Goal: Task Accomplishment & Management: Use online tool/utility

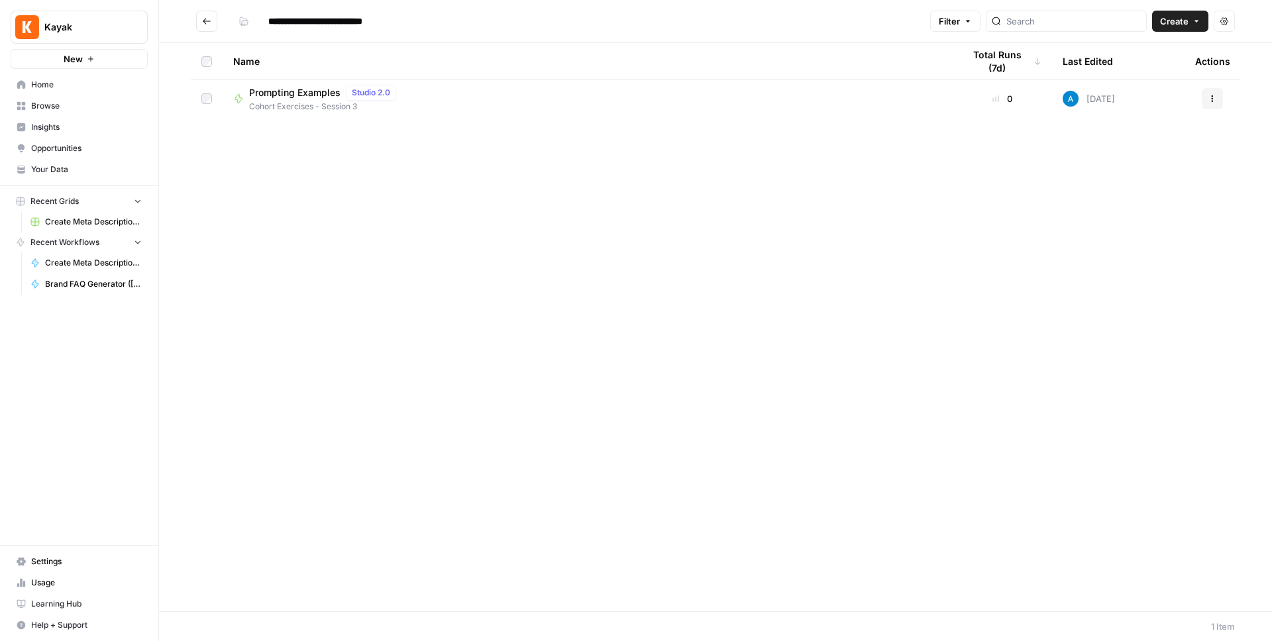
click at [581, 225] on div "Name Total Runs (7d) Last Edited Actions Prompting Examples Studio 2.0 Cohort E…" at bounding box center [715, 327] width 1113 height 568
click at [517, 254] on div "Name Total Runs (7d) Last Edited Actions Prompting Examples Studio 2.0 Cohort E…" at bounding box center [715, 327] width 1113 height 568
click at [1194, 24] on icon "button" at bounding box center [1196, 21] width 8 height 8
click at [1133, 67] on span "Workflow" at bounding box center [1154, 70] width 74 height 13
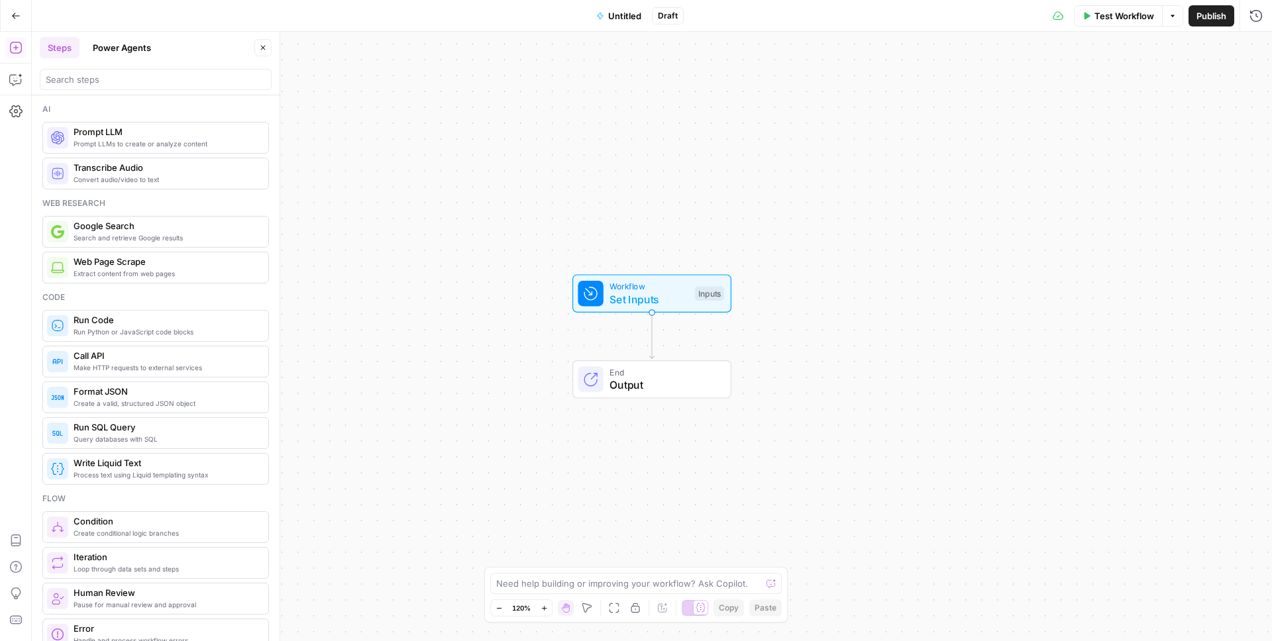
click at [621, 15] on span "Untitled" at bounding box center [624, 15] width 33 height 13
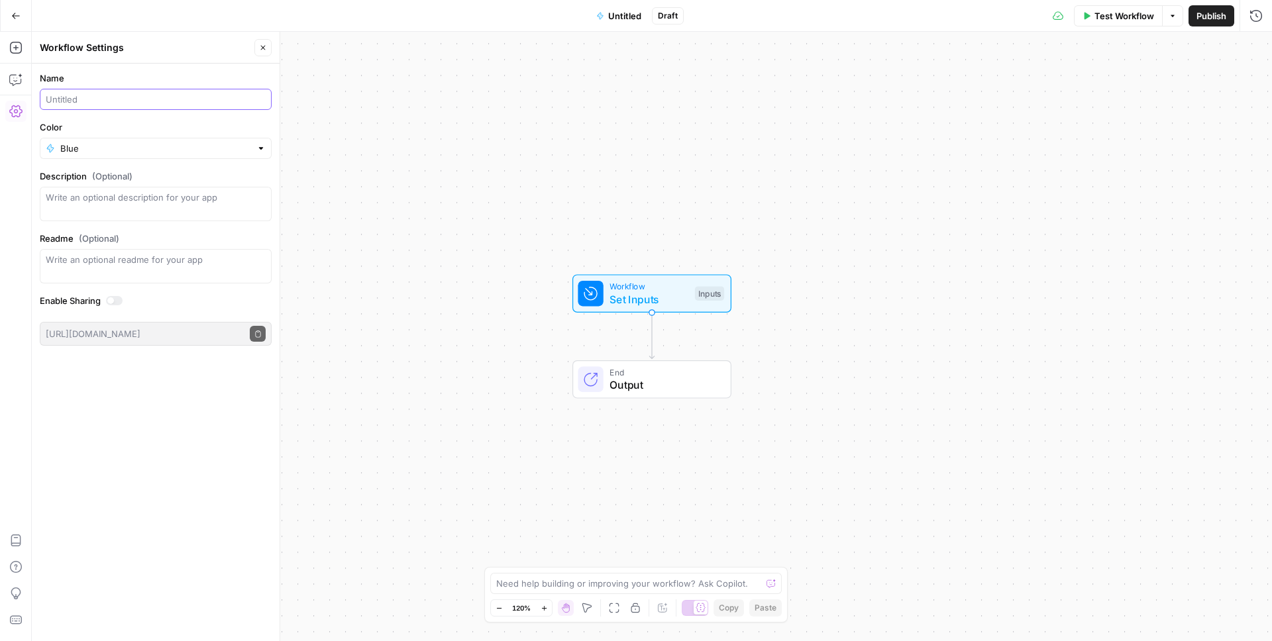
click at [64, 102] on input "Name" at bounding box center [156, 99] width 220 height 13
type input "Vacation Package Description Generator (AndreCova)"
click at [83, 427] on div "Name Vacation Package Description Generator (AndreCova) Color Blue Description …" at bounding box center [156, 353] width 248 height 578
click at [376, 309] on div "Workflow Set Inputs Inputs End Output" at bounding box center [652, 336] width 1240 height 609
click at [1196, 20] on span "Publish" at bounding box center [1211, 15] width 30 height 13
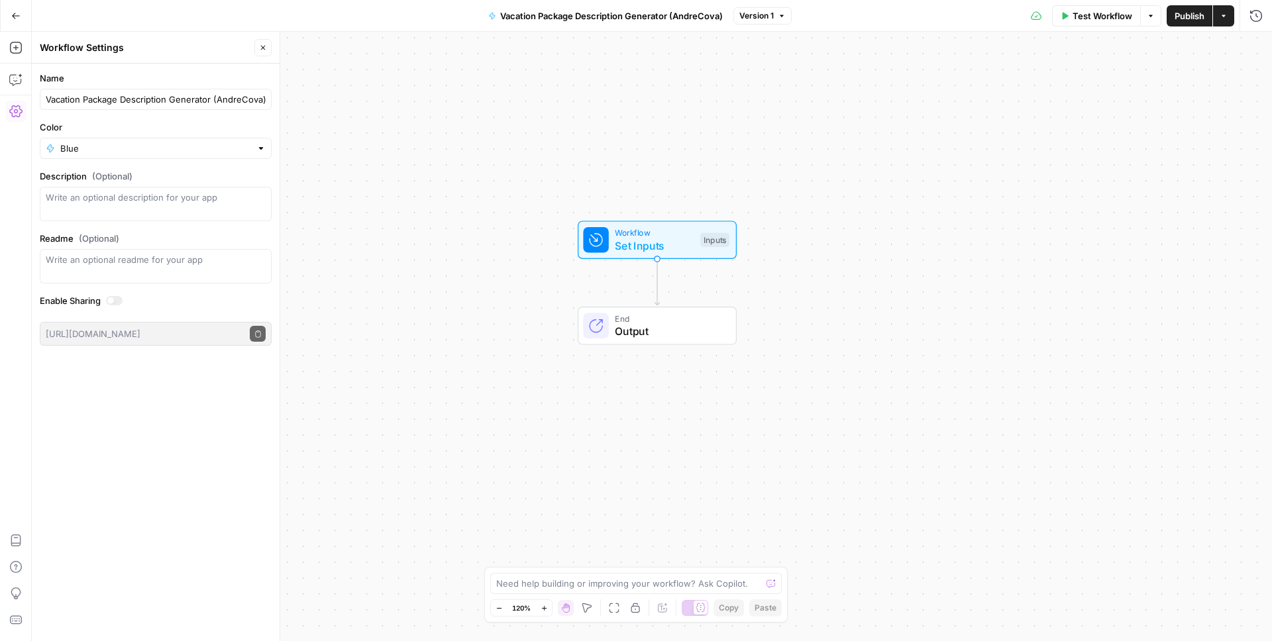
drag, startPoint x: 500, startPoint y: 310, endPoint x: 505, endPoint y: 256, distance: 53.9
click at [505, 256] on div "Workflow Set Inputs Inputs End Output" at bounding box center [652, 336] width 1240 height 609
click at [693, 252] on span "Set Inputs" at bounding box center [654, 246] width 79 height 16
click at [1109, 83] on button "Add Field" at bounding box center [1075, 89] width 328 height 21
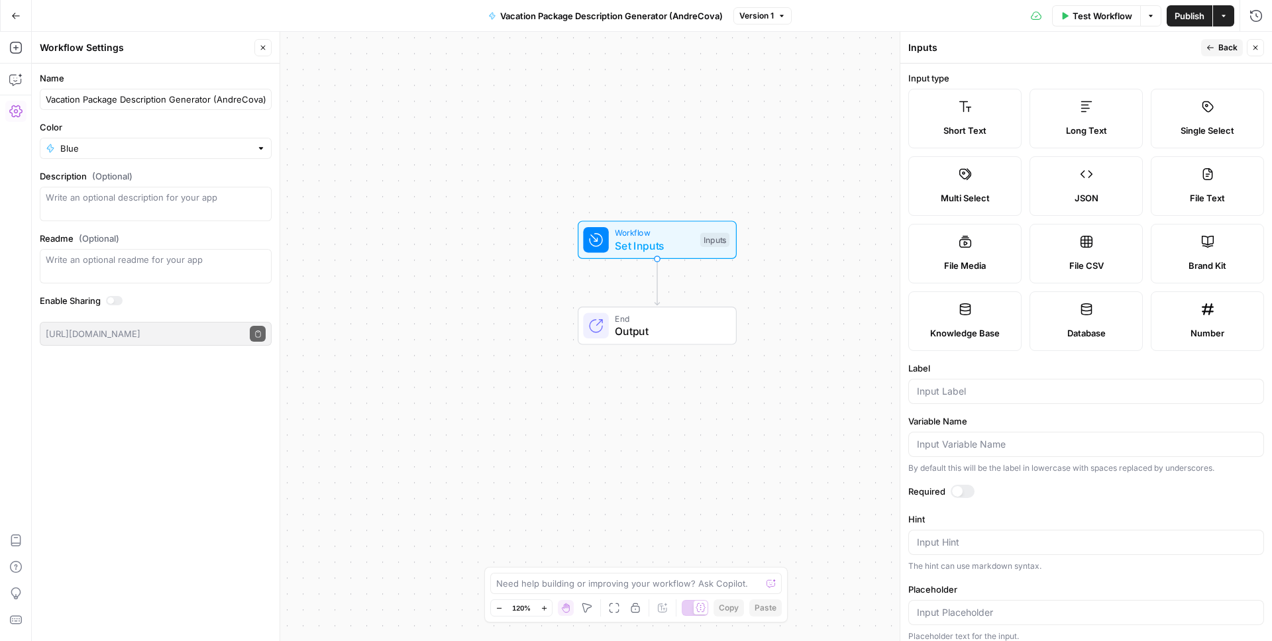
click at [1242, 266] on div "Brand Kit" at bounding box center [1207, 265] width 91 height 13
click at [1011, 397] on div at bounding box center [1086, 391] width 356 height 25
type input "Brand Kit"
click at [960, 494] on div at bounding box center [957, 491] width 11 height 11
click at [1233, 47] on span "Back" at bounding box center [1227, 48] width 19 height 12
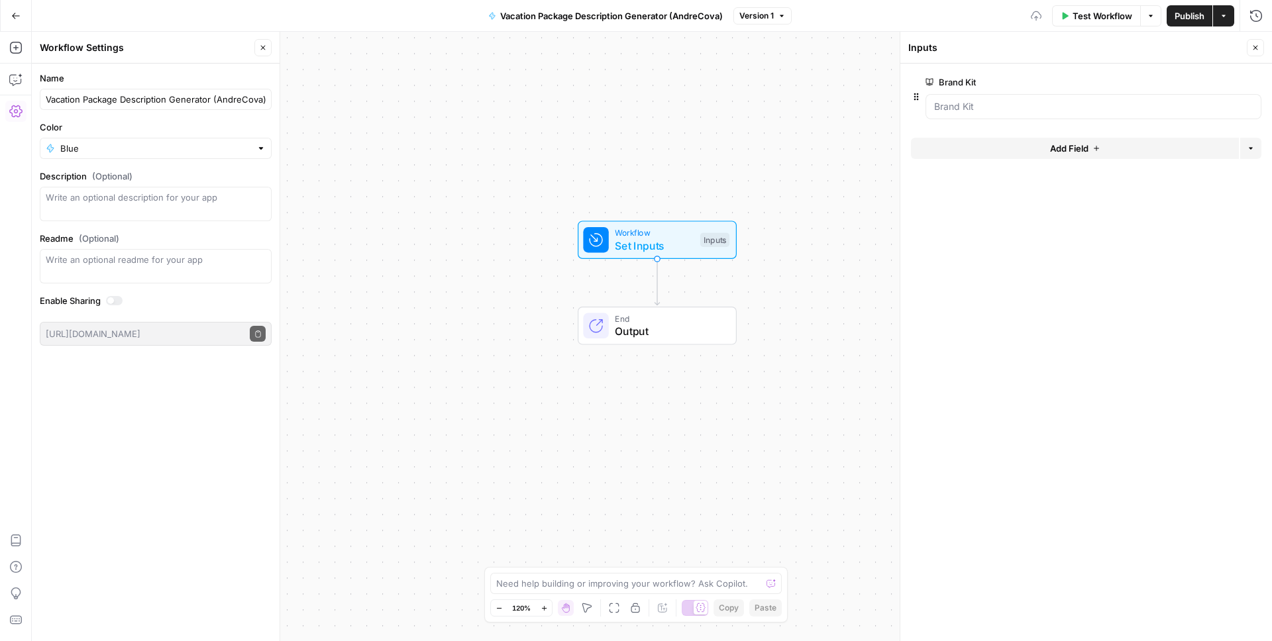
click at [1137, 315] on form "Brand Kit edit field Delete group Add Field Options" at bounding box center [1086, 353] width 372 height 578
click at [1141, 138] on button "Add Field" at bounding box center [1075, 148] width 328 height 21
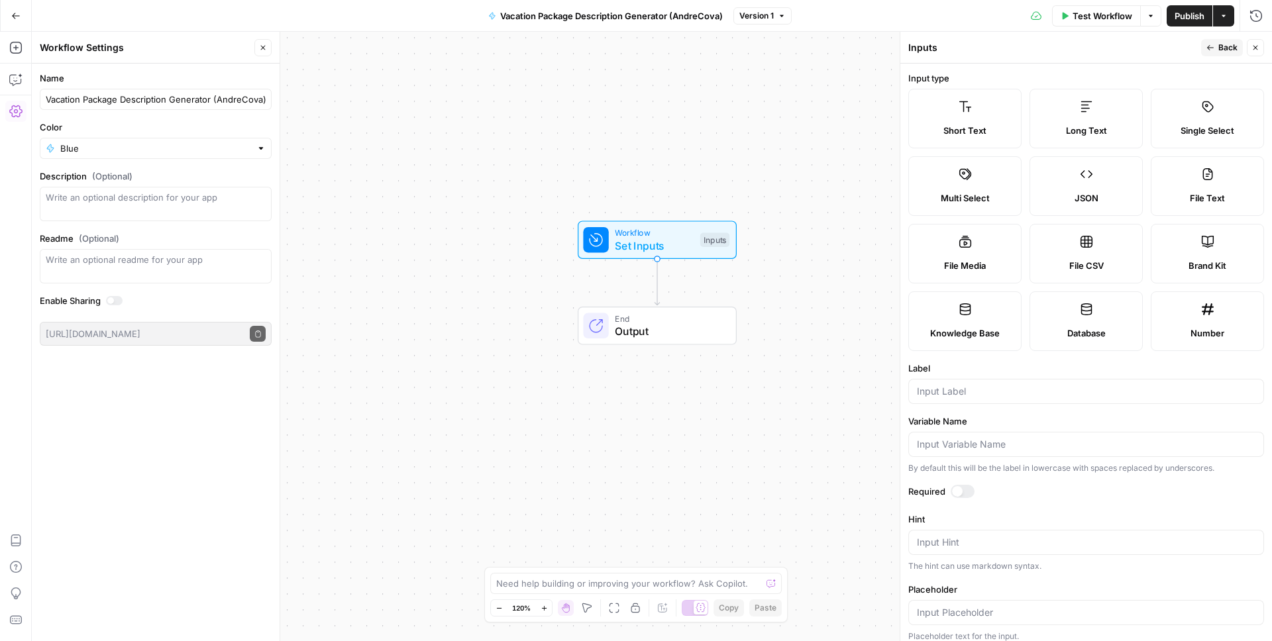
scroll to position [81, 0]
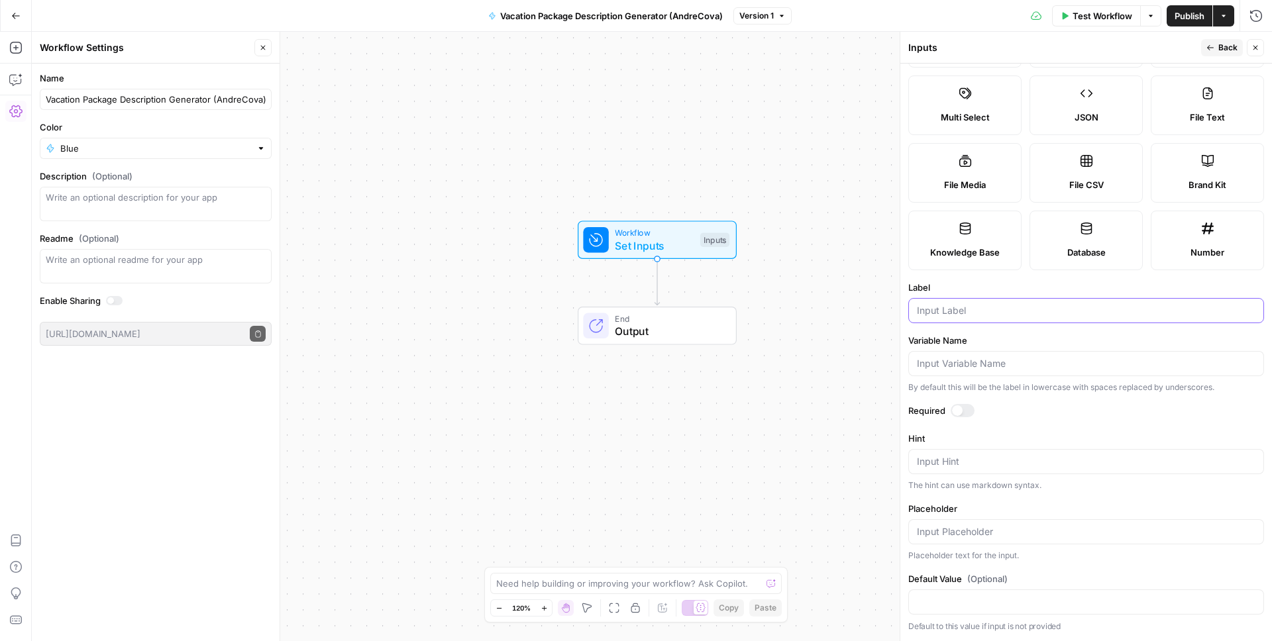
click at [1008, 312] on input "Label" at bounding box center [1086, 310] width 338 height 13
type input "City"
click at [1229, 52] on span "Back" at bounding box center [1227, 48] width 19 height 12
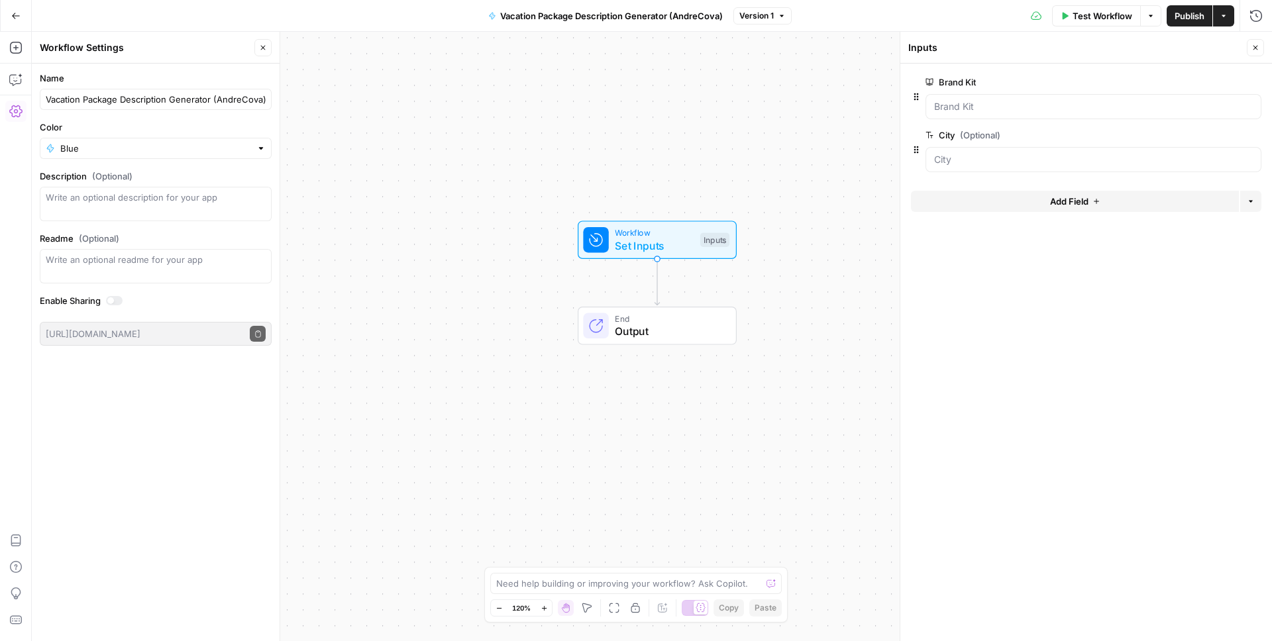
click at [1136, 315] on form "Brand Kit edit field Delete group City (Optional) edit field Delete group Add F…" at bounding box center [1086, 353] width 372 height 578
click at [1106, 290] on form "Brand Kit edit field Delete group City (Optional) edit field Delete group Add F…" at bounding box center [1086, 353] width 372 height 578
click at [1254, 43] on button "Close" at bounding box center [1255, 47] width 17 height 17
click at [673, 239] on span "Set Inputs" at bounding box center [654, 246] width 79 height 16
click at [1018, 289] on form "Brand Kit edit field Delete group City (Optional) edit field Delete group Add F…" at bounding box center [1086, 353] width 372 height 578
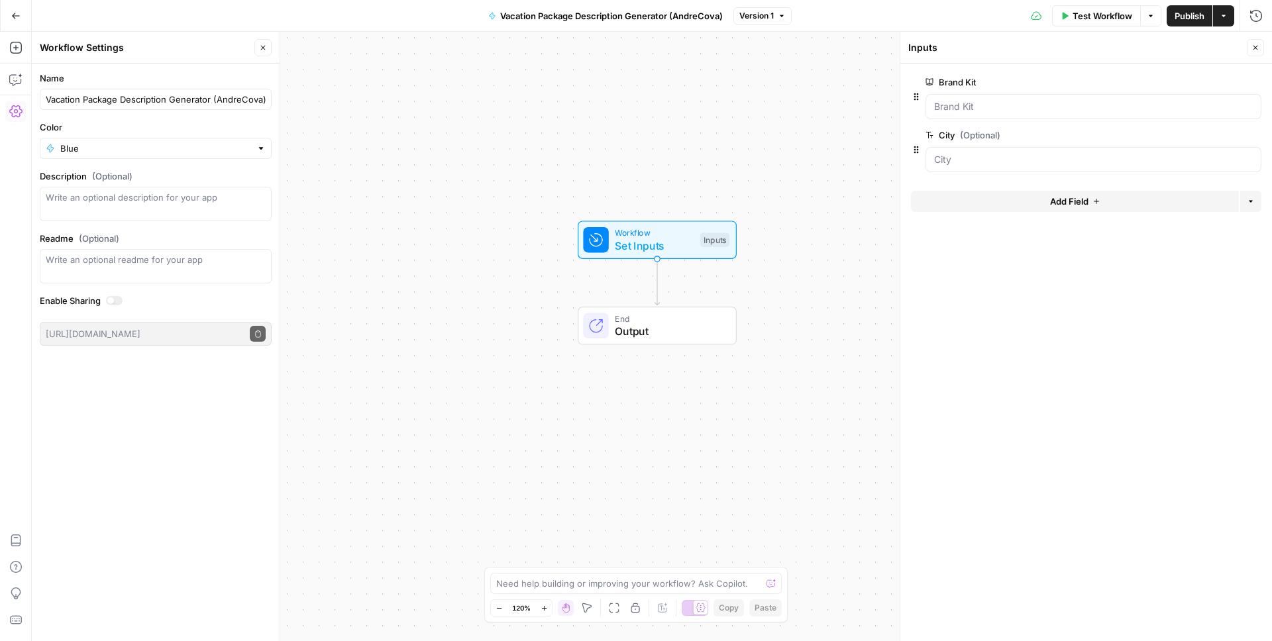
click at [1258, 52] on button "Close" at bounding box center [1255, 47] width 17 height 17
click at [1108, 20] on span "Test Workflow" at bounding box center [1102, 15] width 60 height 13
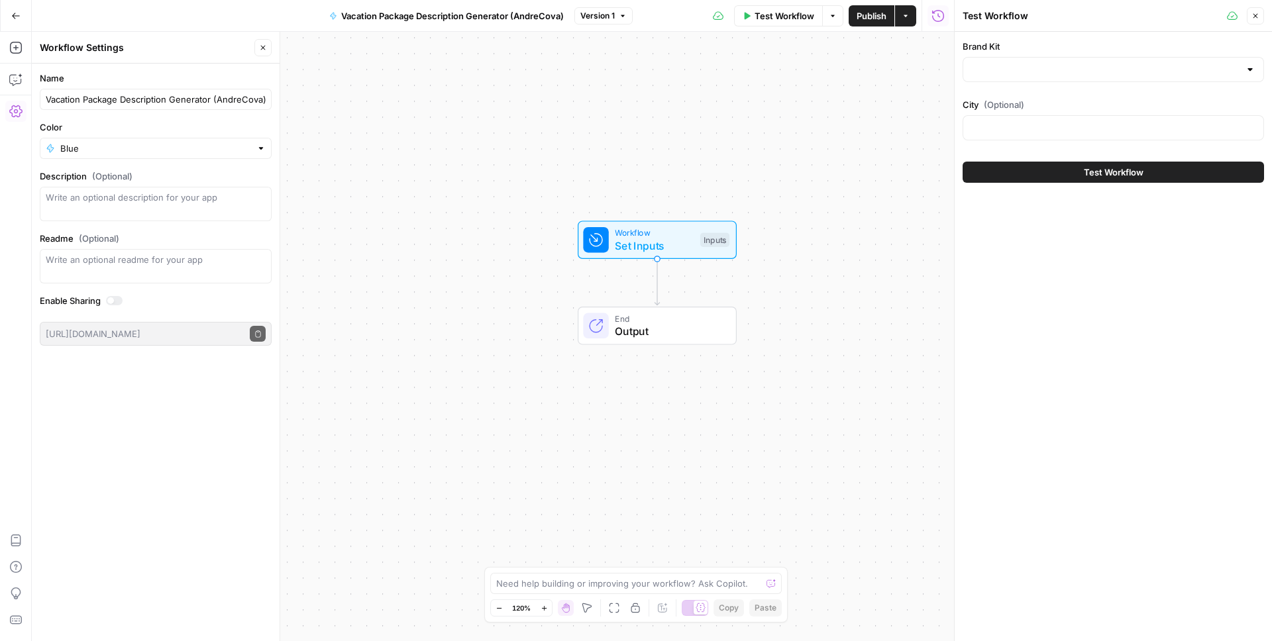
click at [1117, 53] on div "Brand Kit" at bounding box center [1112, 61] width 301 height 42
click at [1106, 63] on input "Brand Kit" at bounding box center [1105, 69] width 268 height 13
click at [1069, 110] on div "ID: 13795" at bounding box center [1113, 115] width 279 height 12
type input "[B2B] KAYAK"
click at [1041, 249] on div "Brand Kit [B2B] KAYAK City (Optional) Test Workflow" at bounding box center [1112, 336] width 317 height 609
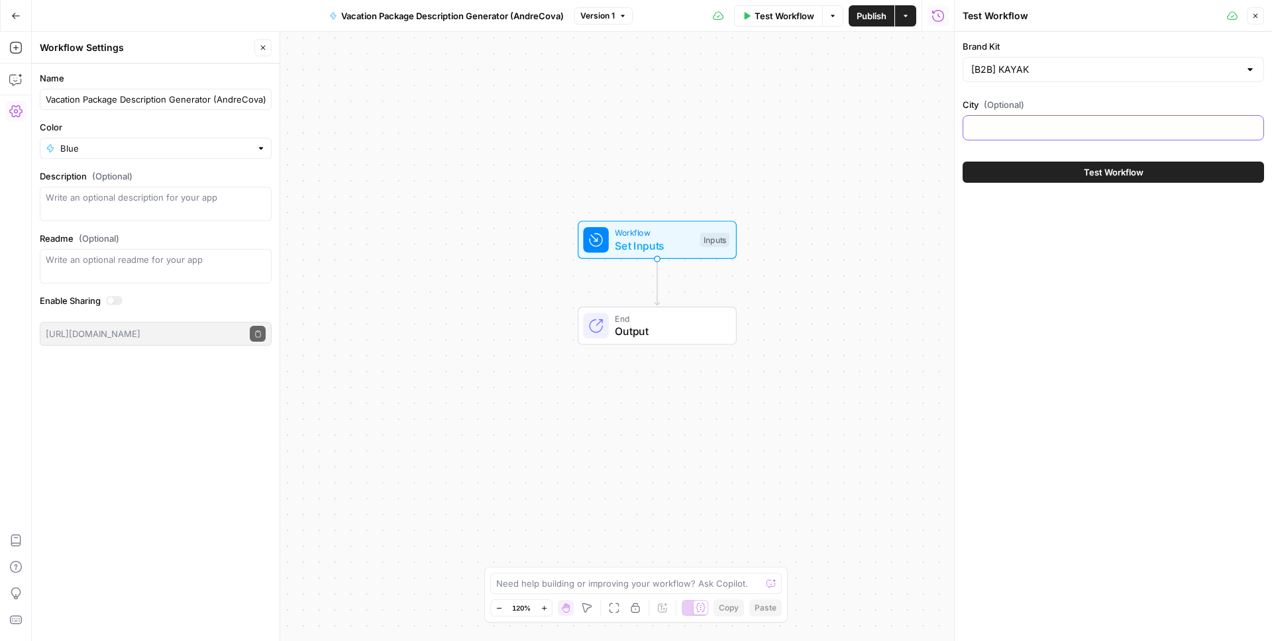
click at [1036, 130] on input "City (Optional)" at bounding box center [1113, 127] width 284 height 13
type input "[GEOGRAPHIC_DATA]"
click at [1147, 260] on div "Brand Kit [B2B] KAYAK City (Optional) Barcelona Test Workflow" at bounding box center [1112, 336] width 317 height 609
click at [1255, 18] on icon "button" at bounding box center [1255, 16] width 8 height 8
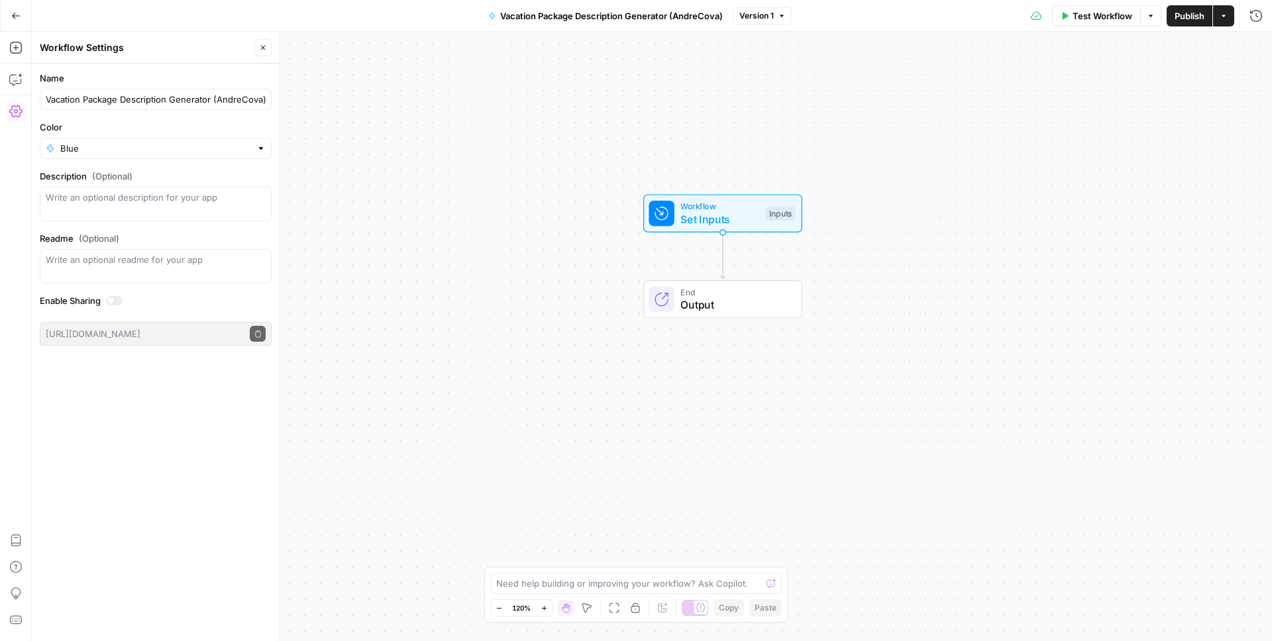
drag, startPoint x: 1015, startPoint y: 266, endPoint x: 1078, endPoint y: 238, distance: 69.7
click at [1080, 238] on div "Workflow Set Inputs Inputs End Output" at bounding box center [652, 336] width 1240 height 609
click at [262, 52] on button "Close" at bounding box center [262, 47] width 17 height 17
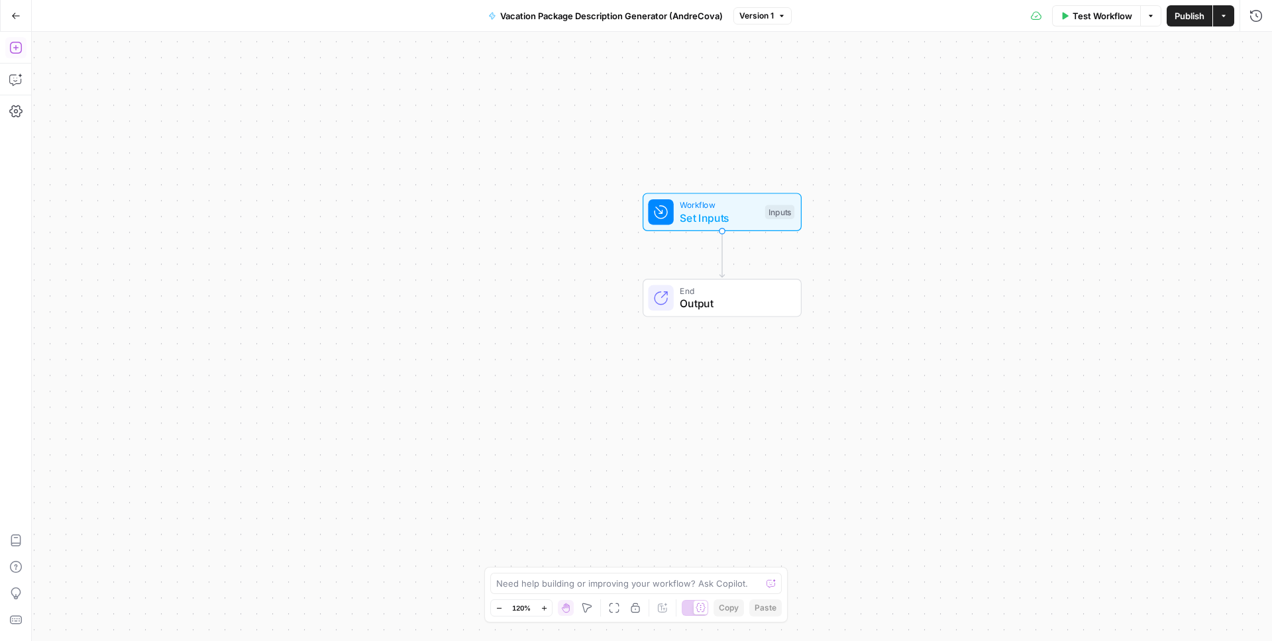
click at [13, 42] on icon "button" at bounding box center [15, 47] width 13 height 13
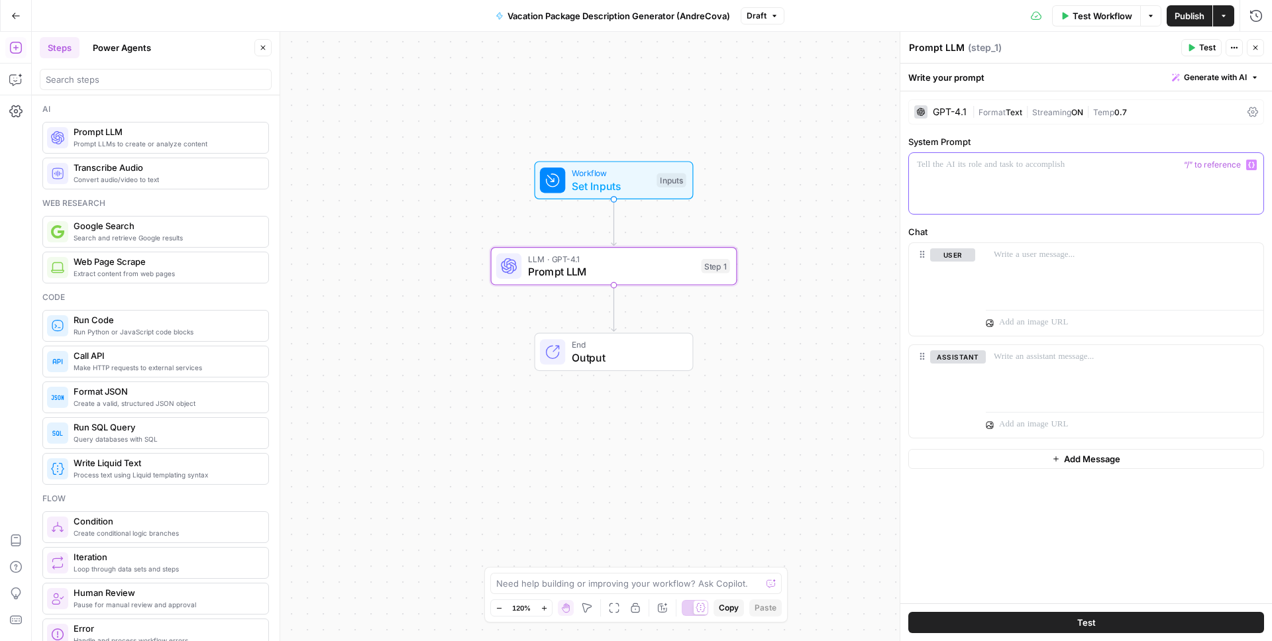
click at [972, 172] on div at bounding box center [1086, 183] width 354 height 61
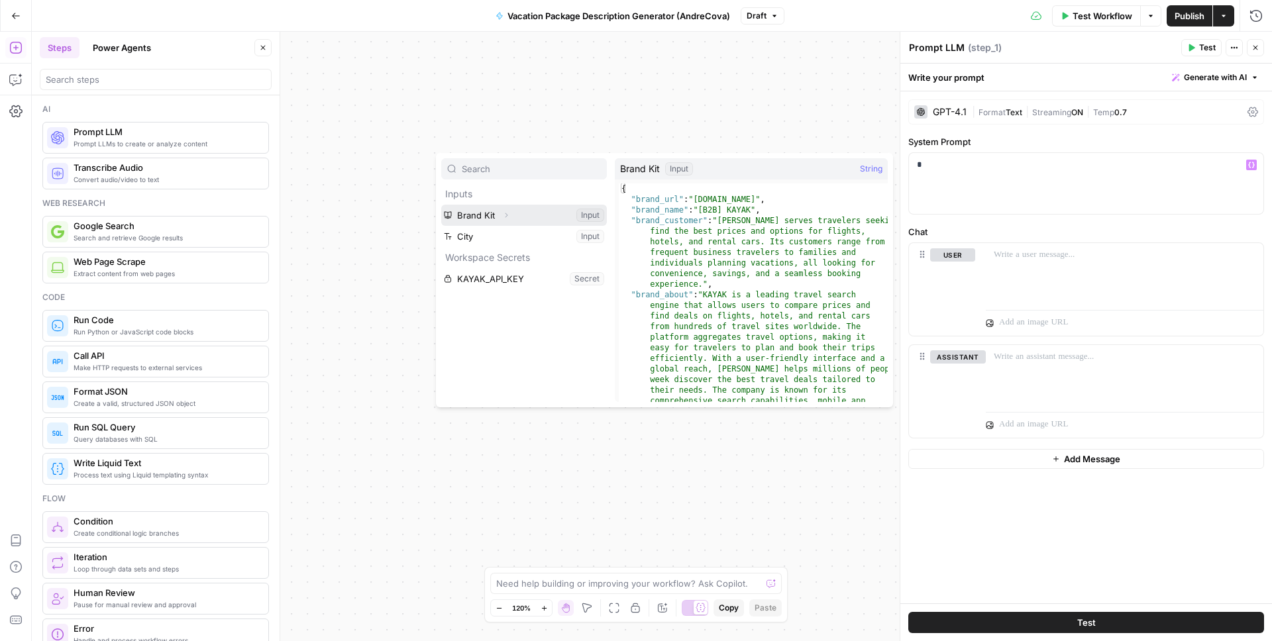
click at [502, 217] on icon "button" at bounding box center [506, 215] width 8 height 8
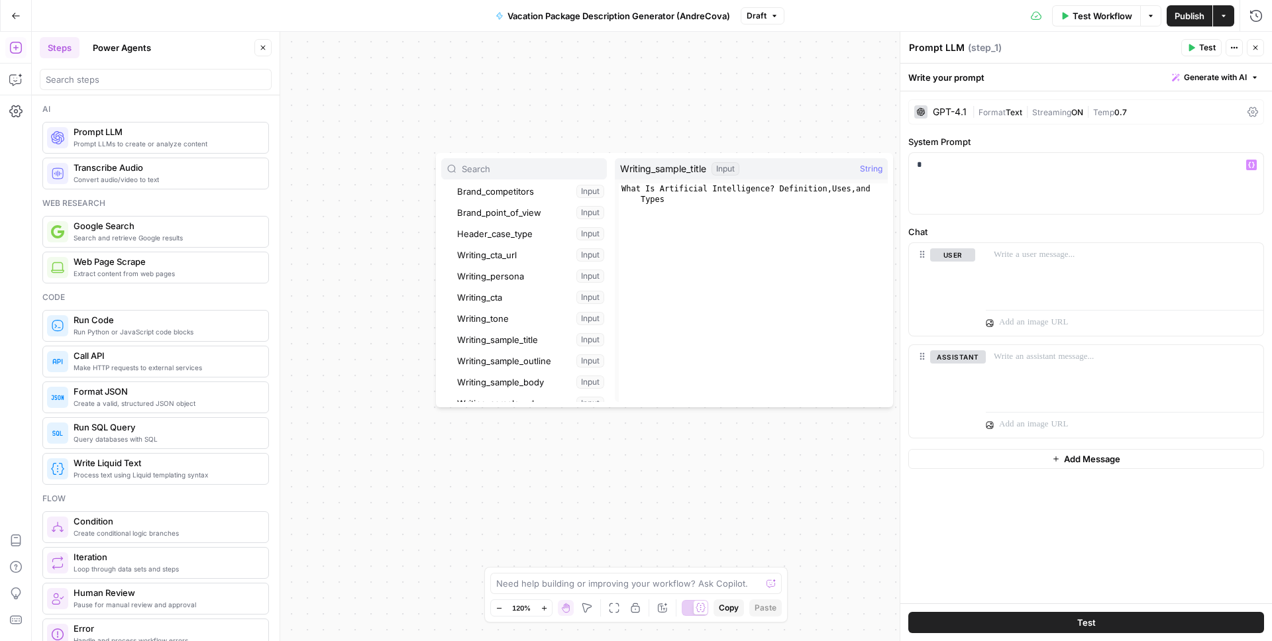
scroll to position [115, 0]
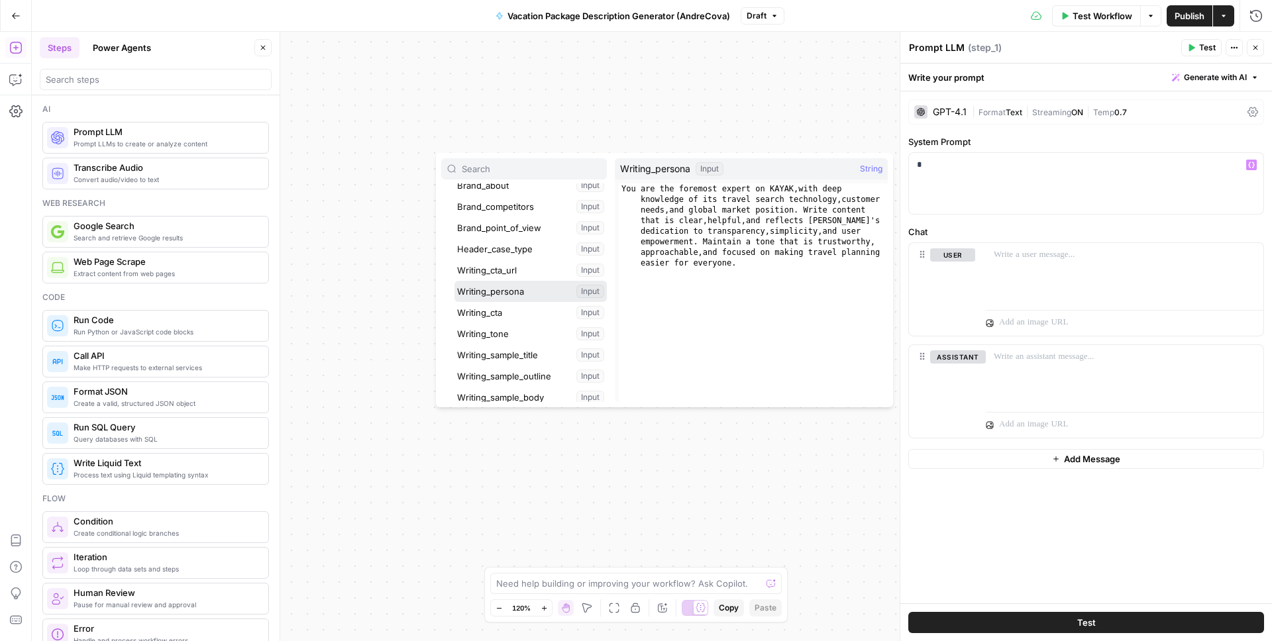
click at [530, 287] on button "Select variable Writing_persona" at bounding box center [530, 291] width 152 height 21
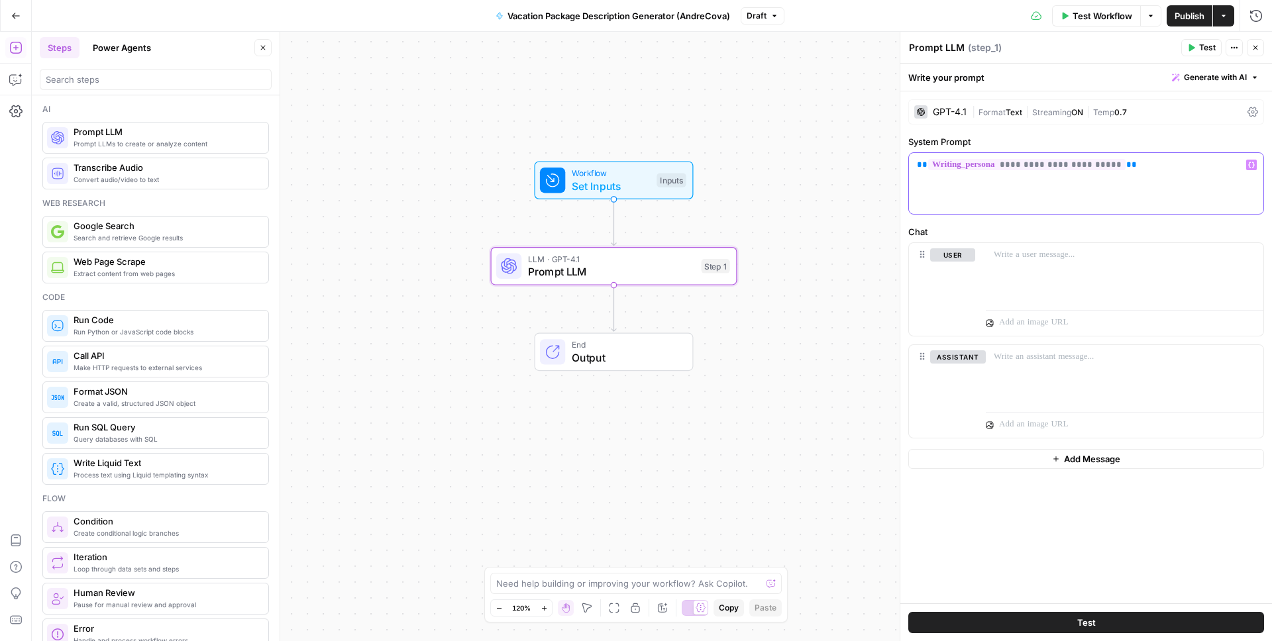
click at [1145, 162] on p "**********" at bounding box center [1086, 164] width 338 height 13
click at [1072, 258] on p at bounding box center [1125, 254] width 262 height 13
click at [1071, 256] on p at bounding box center [1125, 254] width 262 height 13
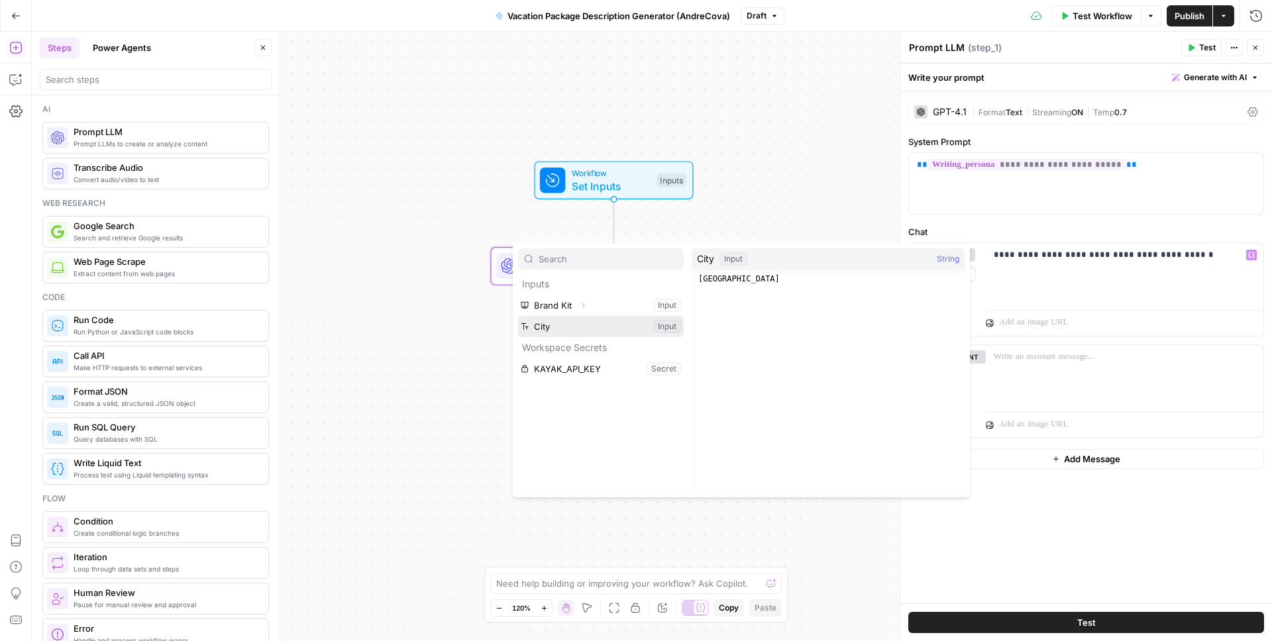
click at [562, 325] on button "Select variable City" at bounding box center [601, 326] width 166 height 21
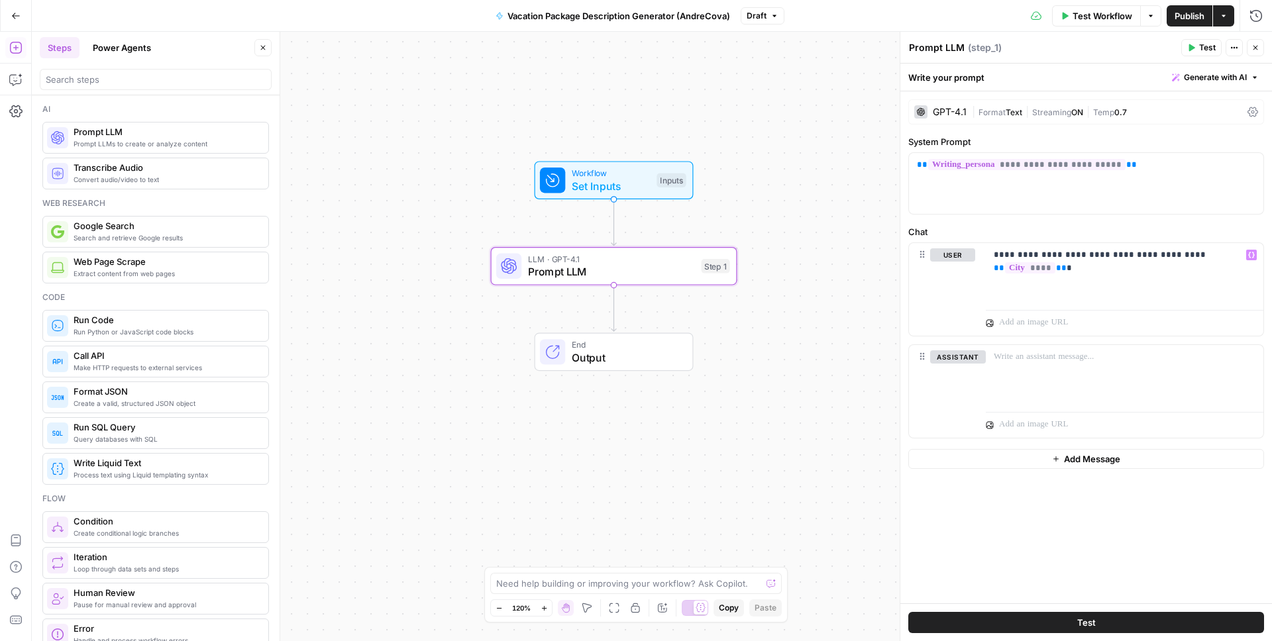
click at [1205, 44] on span "Test" at bounding box center [1207, 48] width 17 height 12
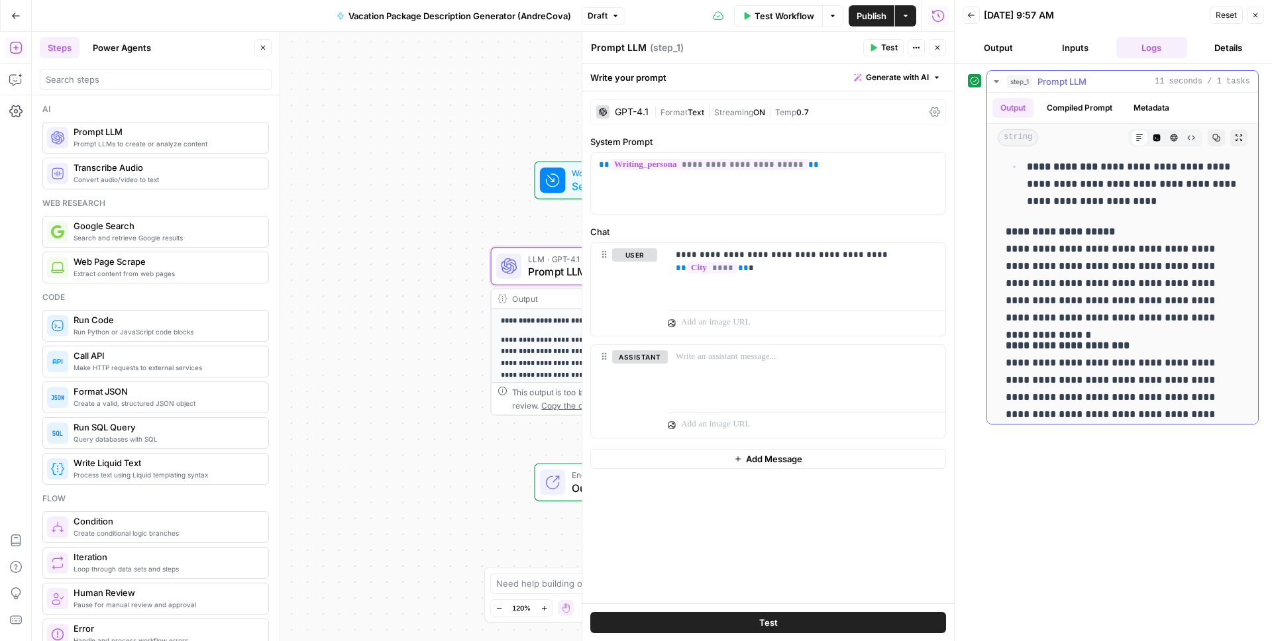
scroll to position [542, 0]
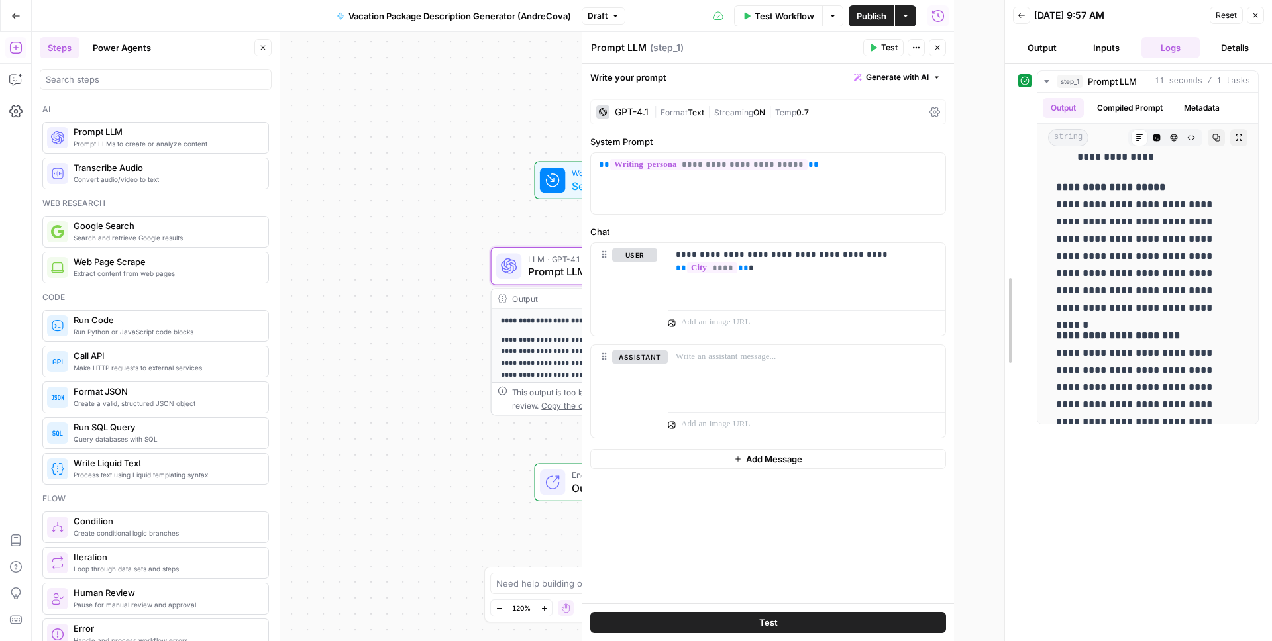
drag, startPoint x: 957, startPoint y: 278, endPoint x: 1009, endPoint y: 279, distance: 52.3
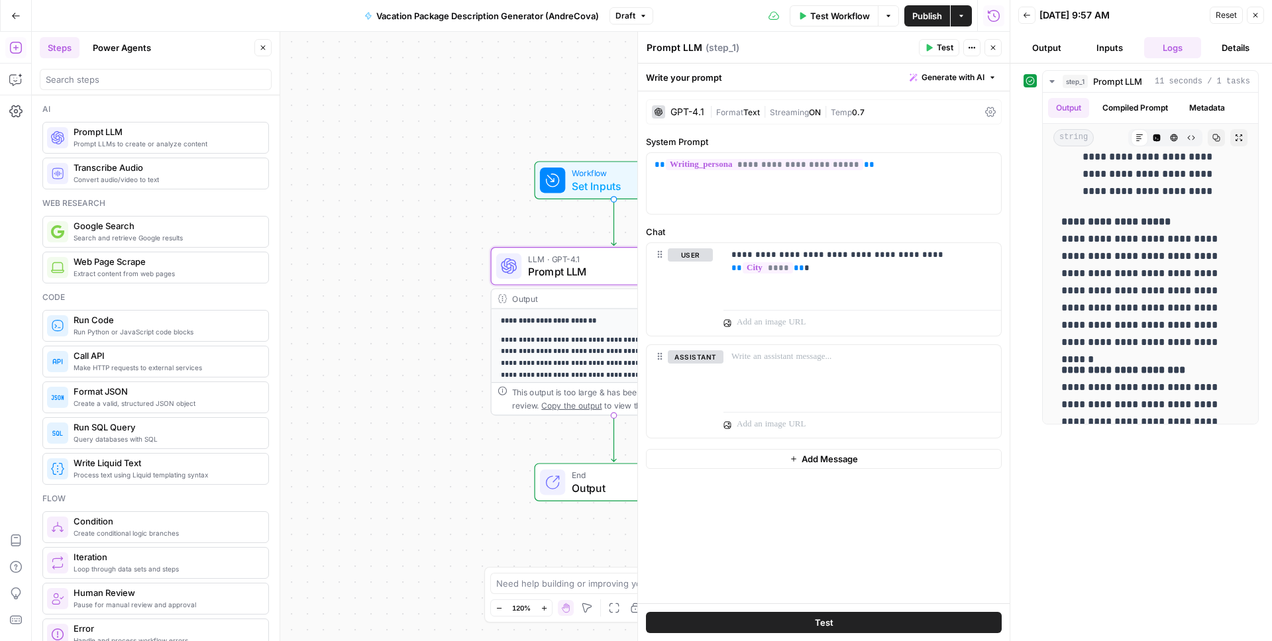
click at [684, 108] on div "GPT-4.1" at bounding box center [687, 111] width 34 height 9
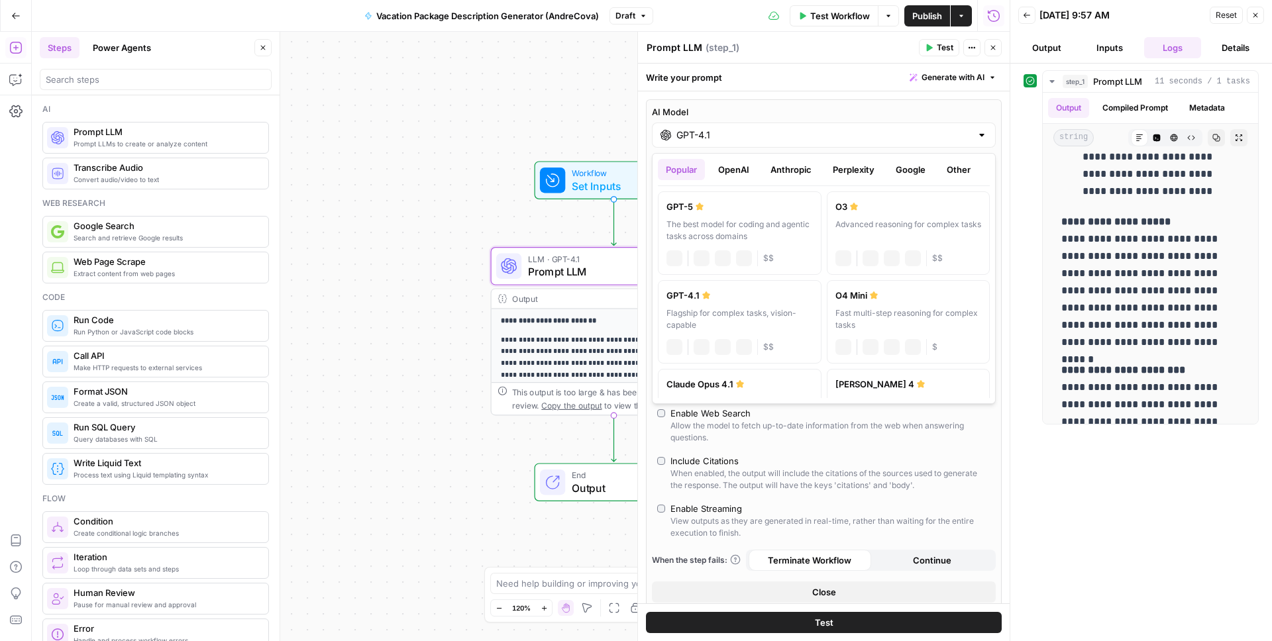
click at [715, 123] on div "GPT-4.1" at bounding box center [824, 135] width 344 height 25
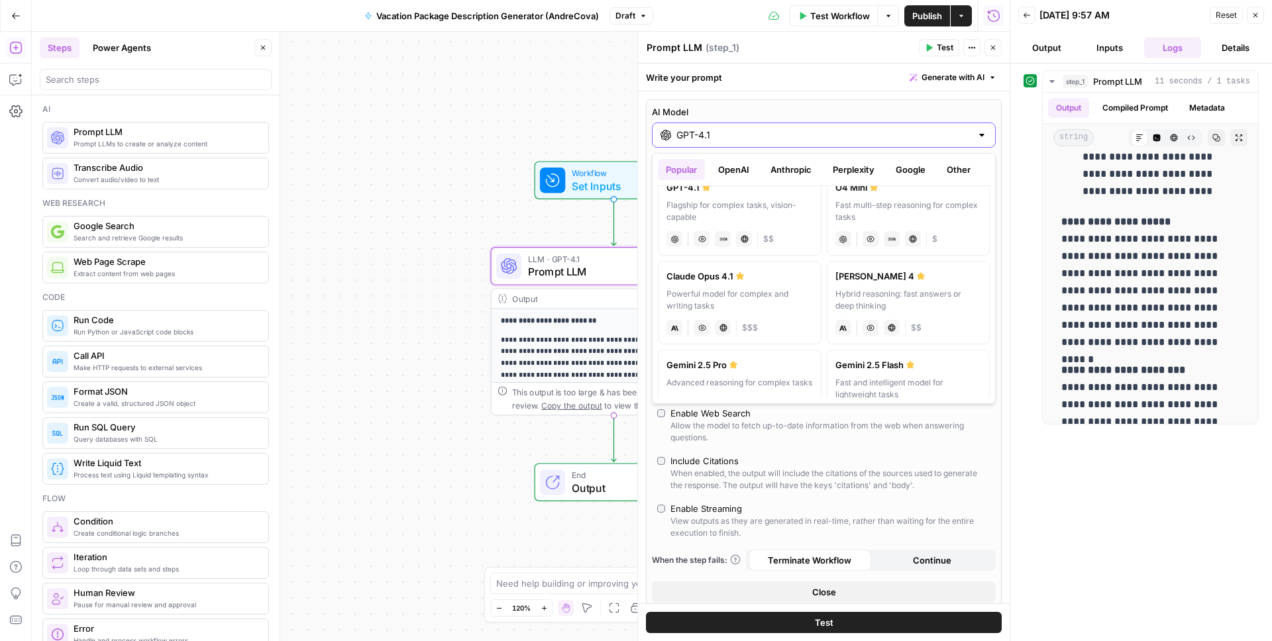
scroll to position [112, 0]
click at [917, 273] on icon at bounding box center [921, 271] width 8 height 7
type input "[PERSON_NAME] 4"
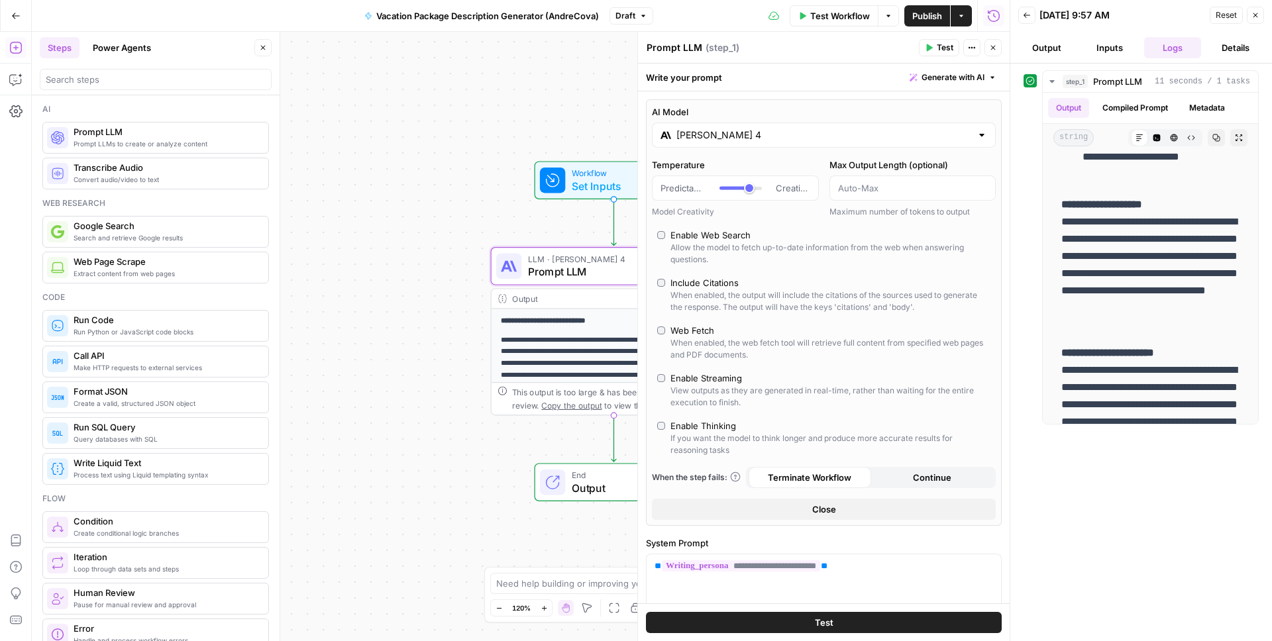
click at [853, 504] on button "Close" at bounding box center [824, 509] width 344 height 21
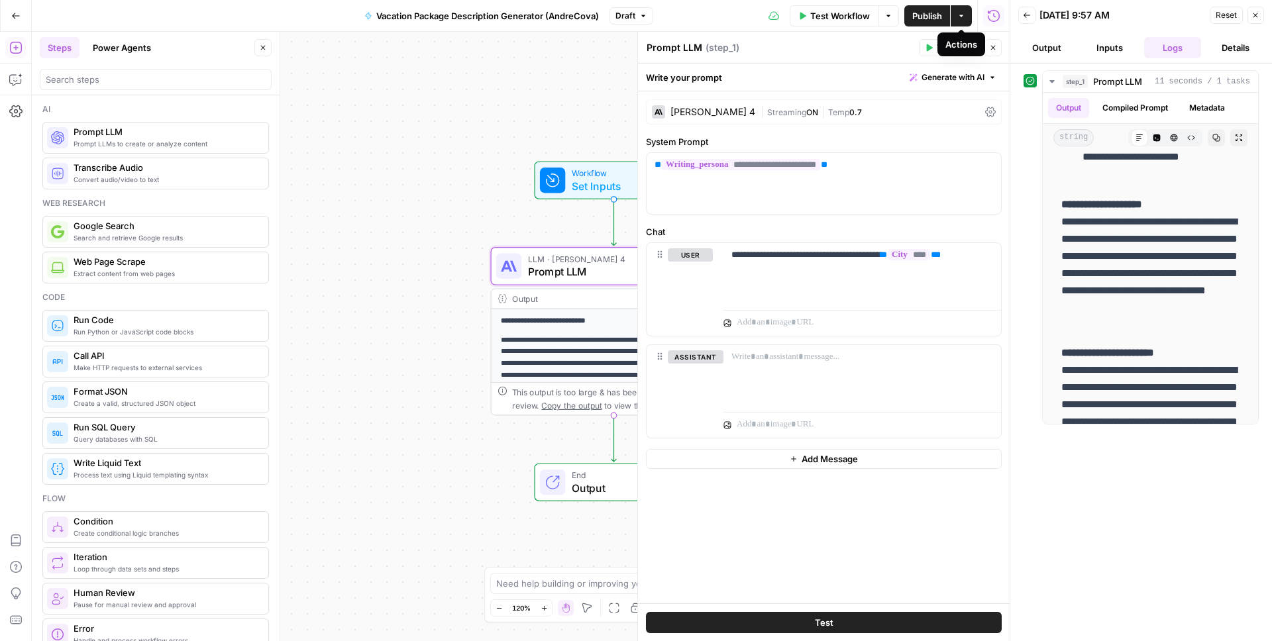
click at [938, 50] on div "Actions" at bounding box center [961, 44] width 48 height 24
click at [929, 48] on icon "button" at bounding box center [930, 47] width 6 height 7
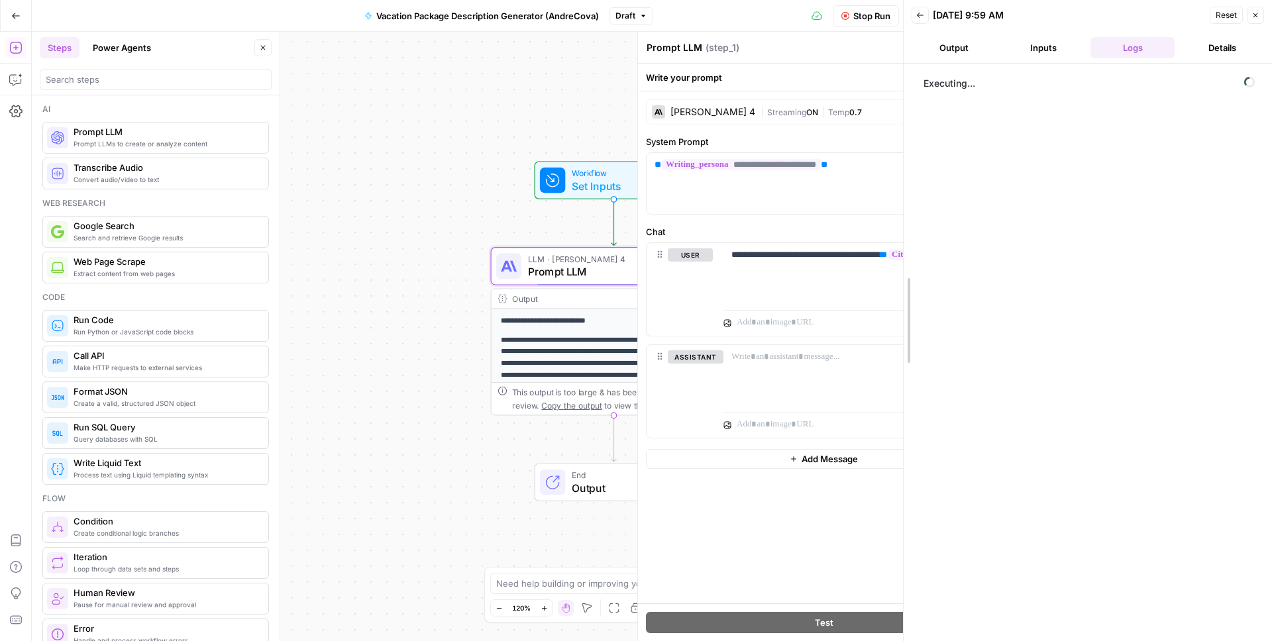
drag, startPoint x: 1008, startPoint y: 270, endPoint x: 897, endPoint y: 272, distance: 110.6
click at [897, 272] on div at bounding box center [903, 320] width 13 height 641
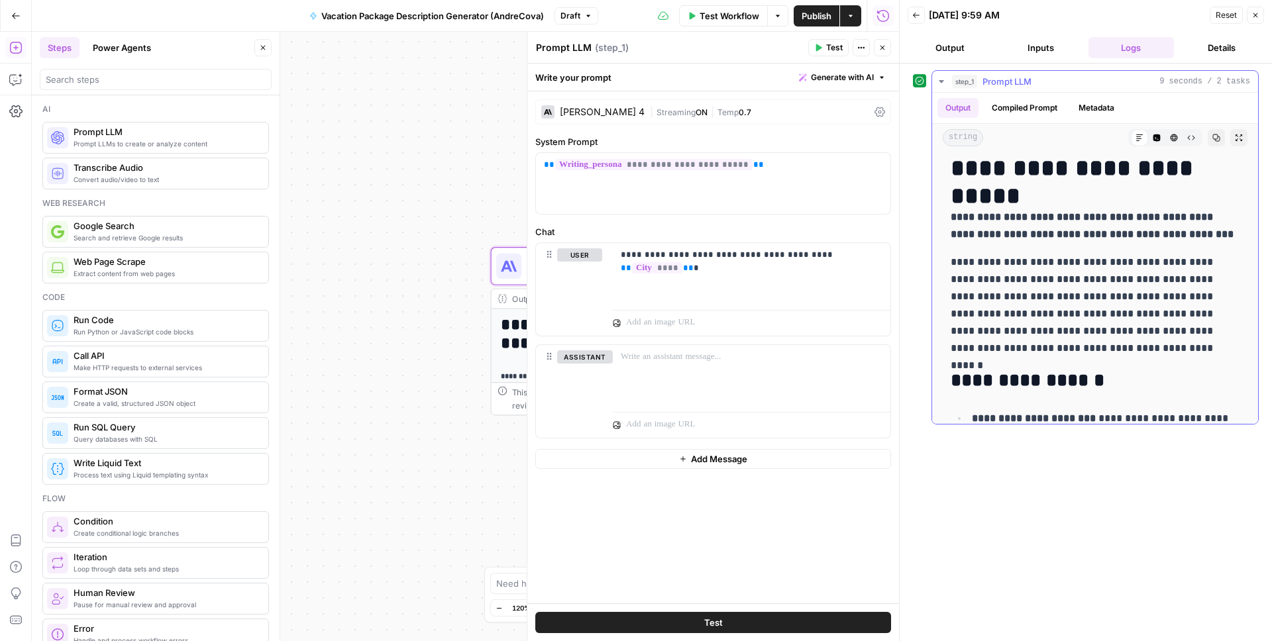
scroll to position [0, 0]
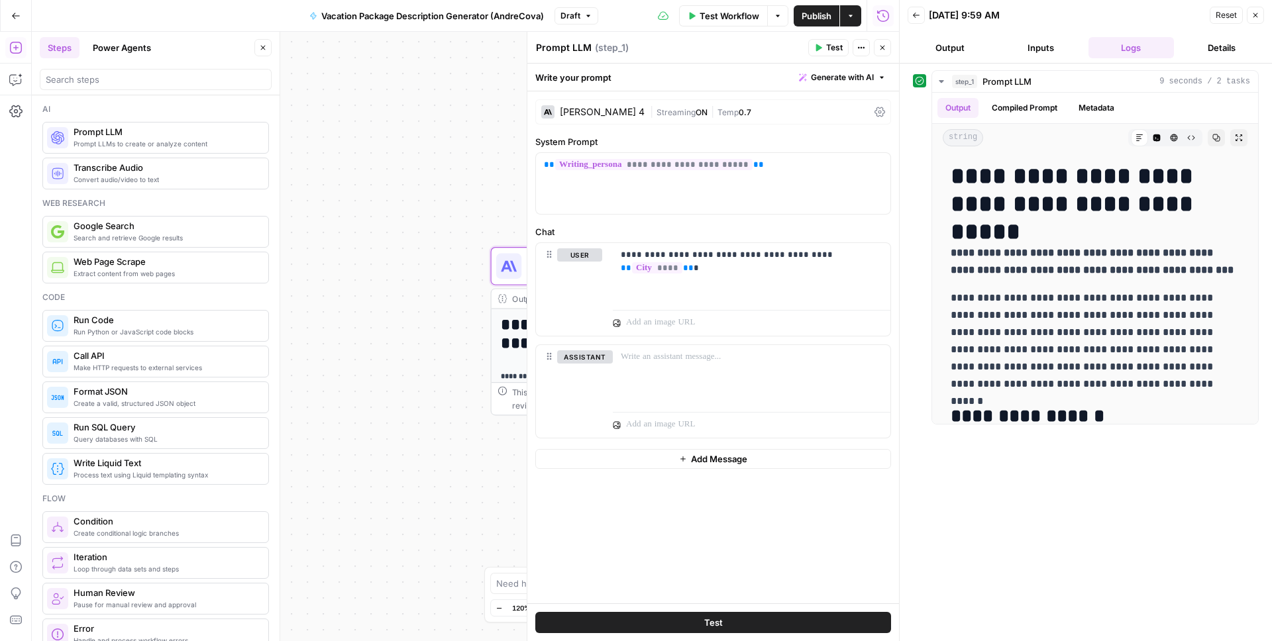
click at [615, 112] on div "[PERSON_NAME] 4" at bounding box center [602, 111] width 85 height 9
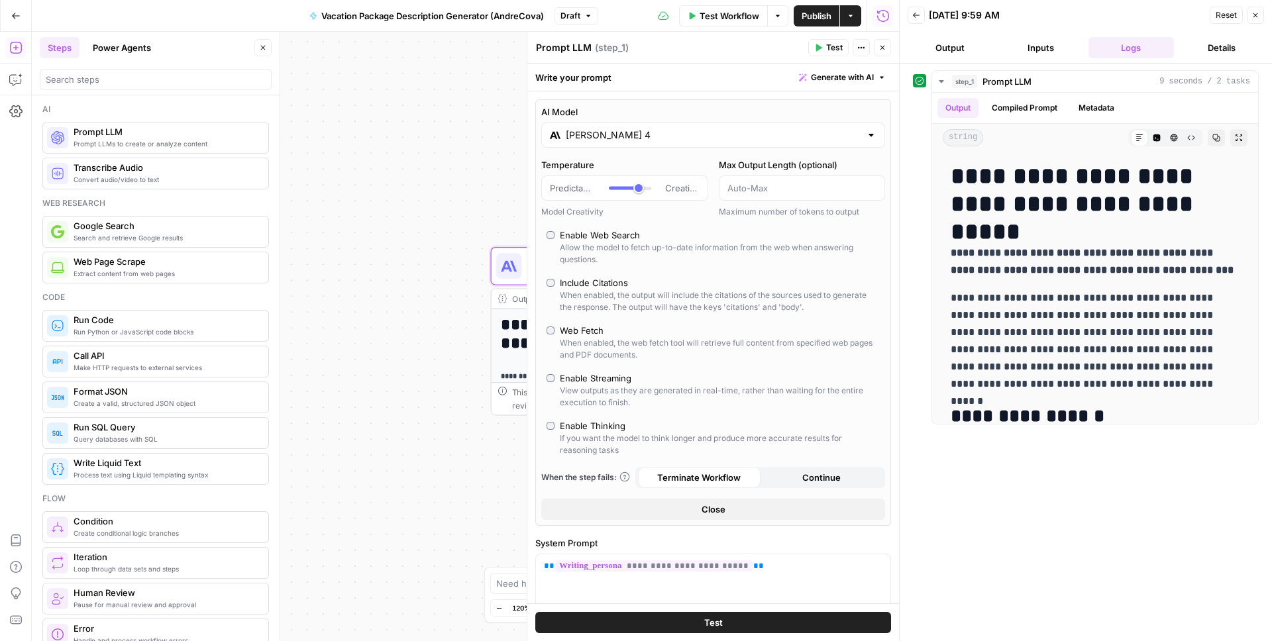
click at [666, 138] on input "[PERSON_NAME] 4" at bounding box center [713, 134] width 295 height 13
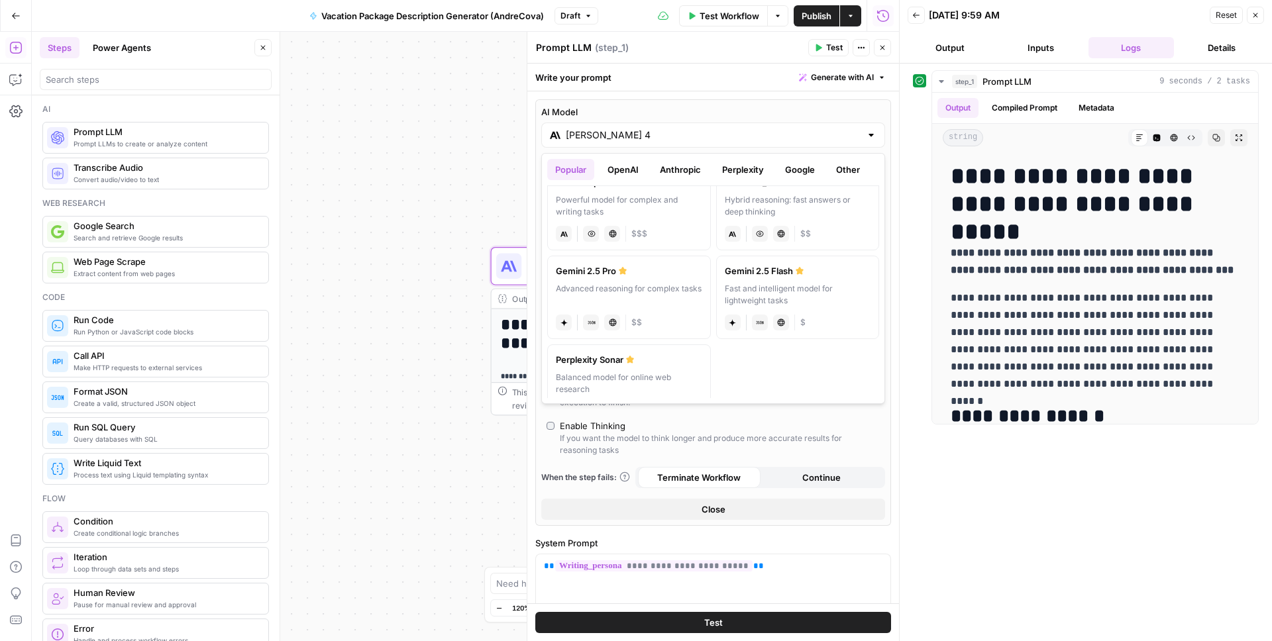
scroll to position [209, 0]
click at [672, 281] on div "Advanced reasoning for complex tasks" at bounding box center [629, 288] width 146 height 24
type input "Gemini 2.5 Pro"
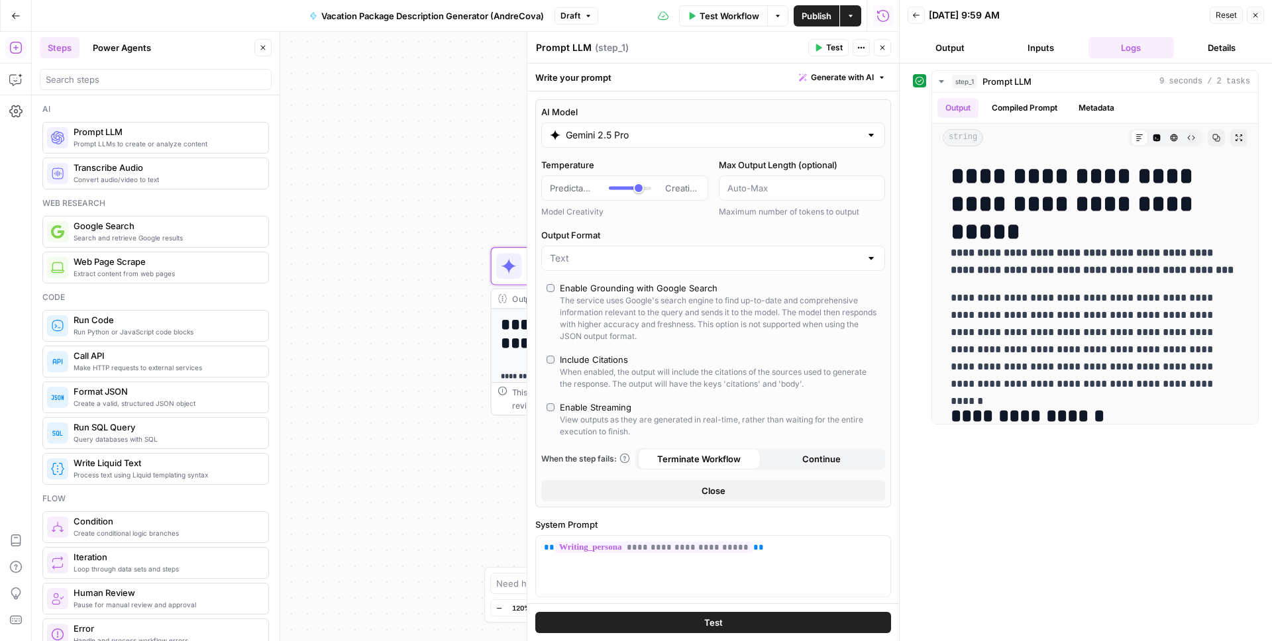
click at [747, 487] on button "Close" at bounding box center [713, 490] width 344 height 21
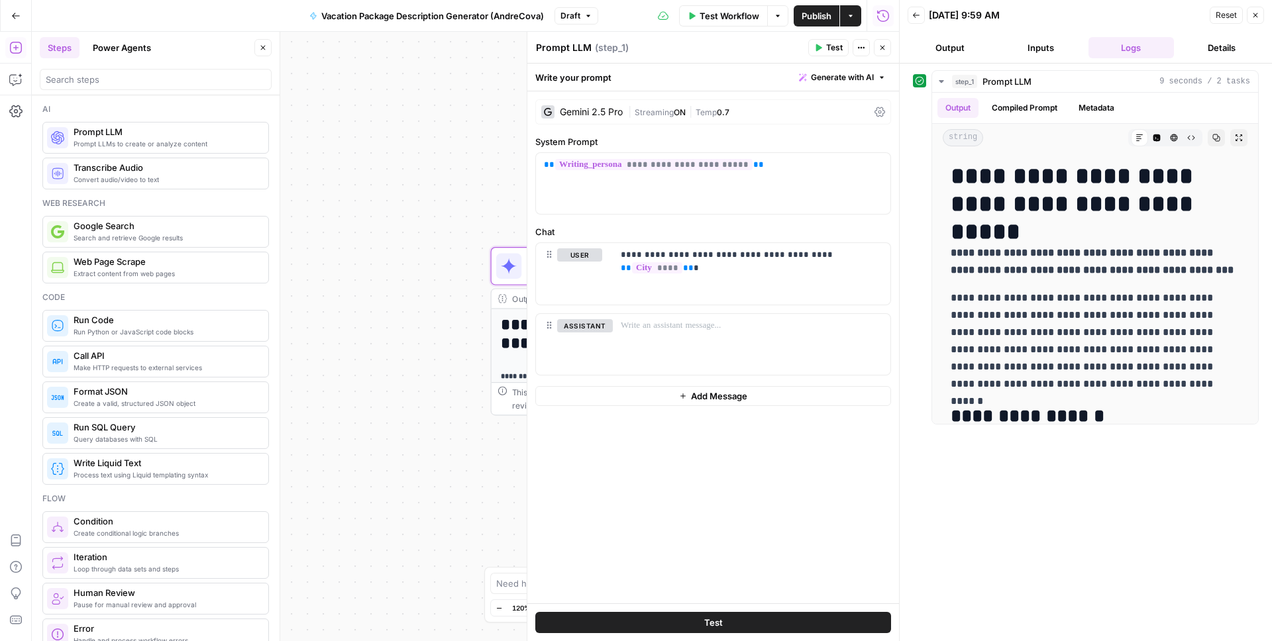
click at [840, 47] on span "Test" at bounding box center [834, 48] width 17 height 12
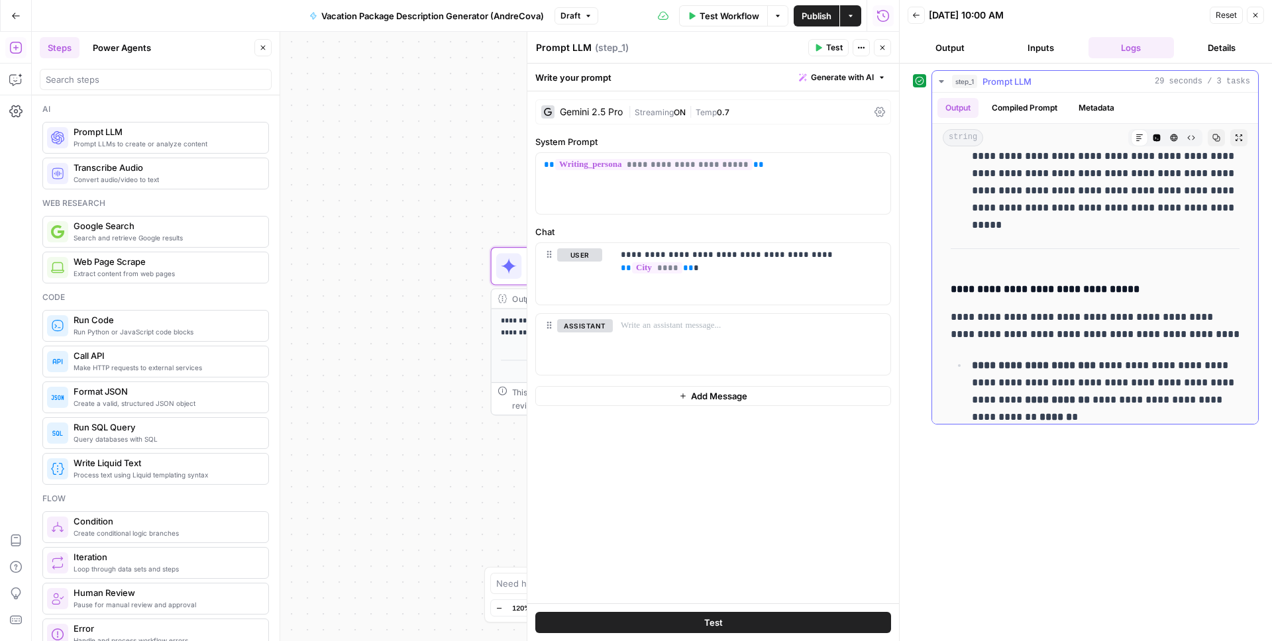
scroll to position [1342, 0]
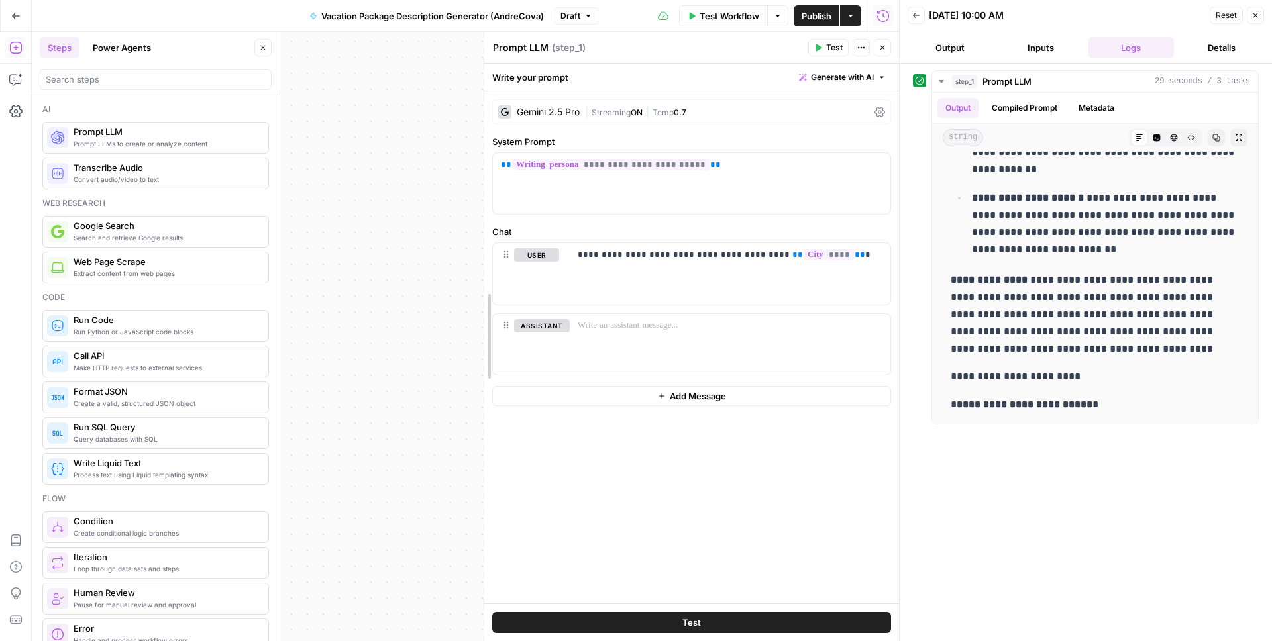
drag, startPoint x: 528, startPoint y: 219, endPoint x: 461, endPoint y: 218, distance: 66.9
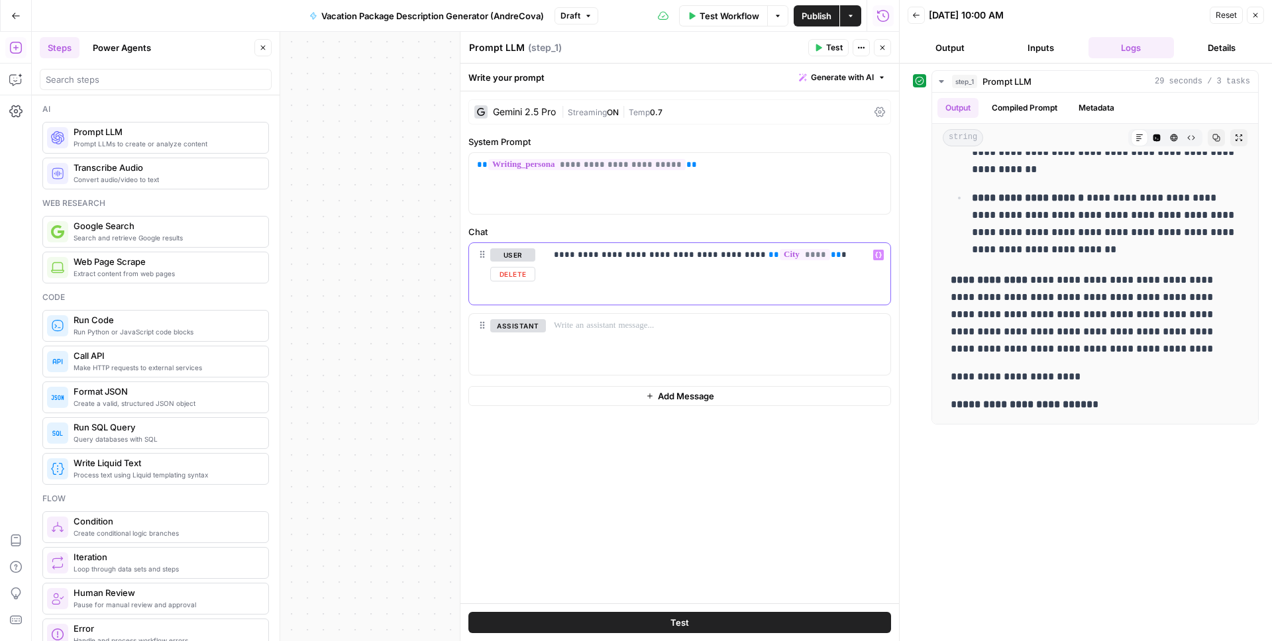
click at [807, 255] on p "**********" at bounding box center [718, 254] width 329 height 13
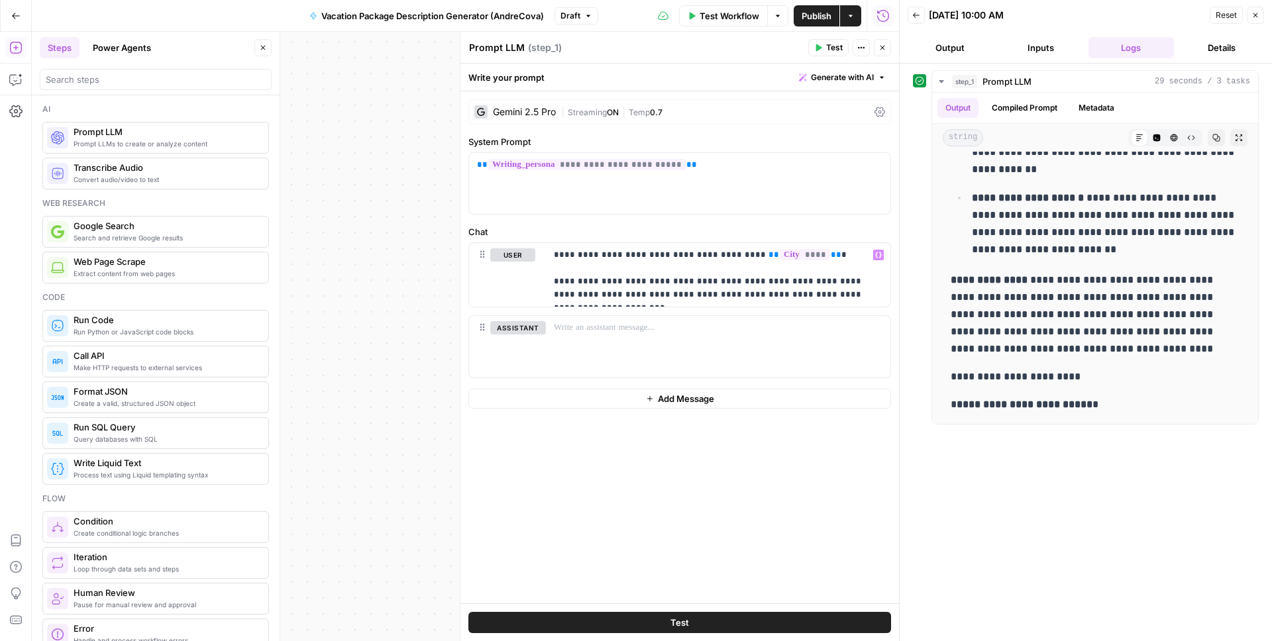
click at [827, 46] on span "Test" at bounding box center [834, 48] width 17 height 12
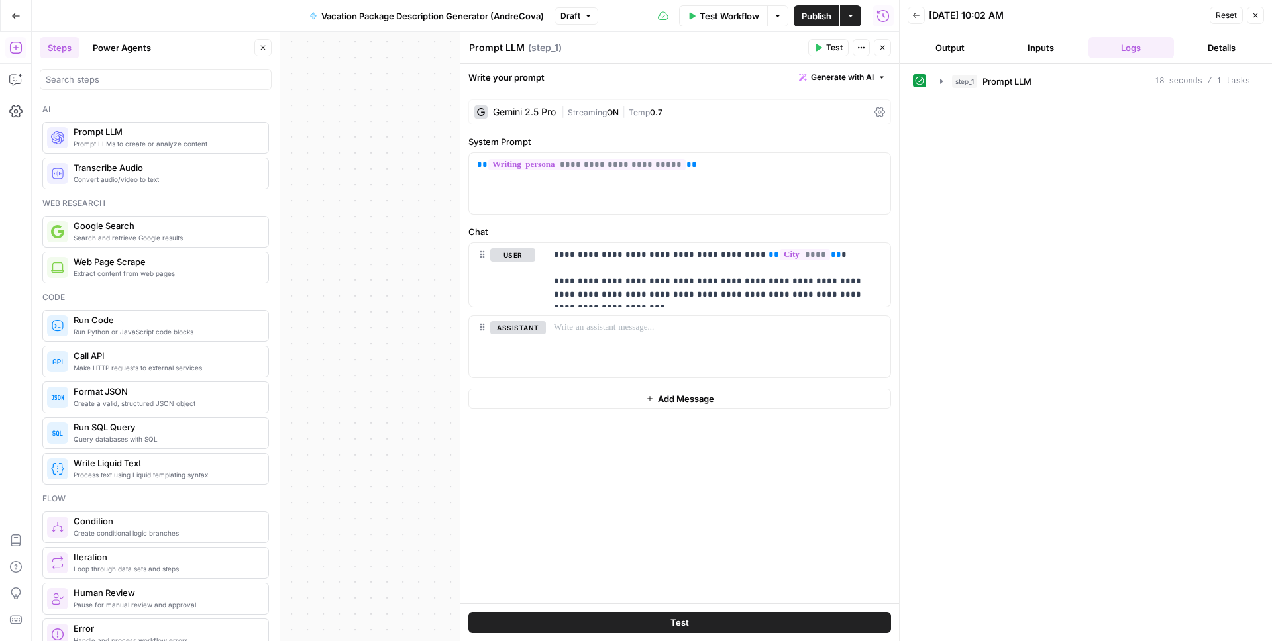
click at [1021, 170] on div "step_1 Prompt LLM 18 seconds / 1 tasks" at bounding box center [1086, 352] width 346 height 564
click at [999, 167] on div "step_1 Prompt LLM 18 seconds / 1 tasks" at bounding box center [1086, 352] width 346 height 564
click at [941, 83] on icon "button" at bounding box center [941, 81] width 11 height 11
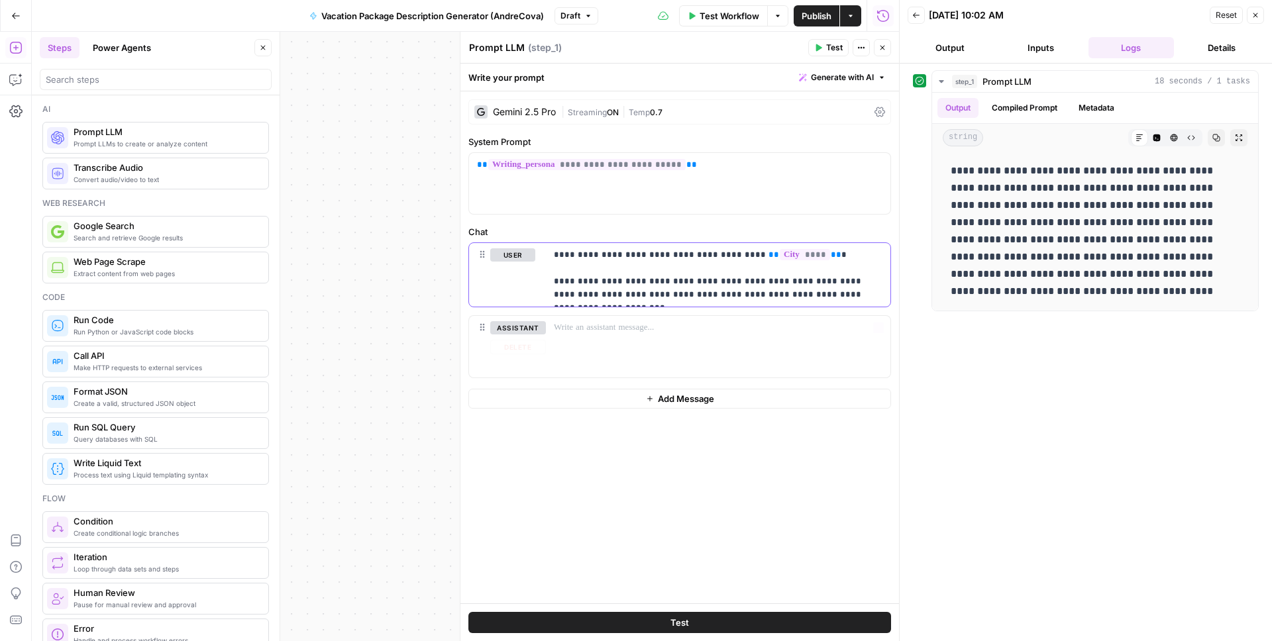
click at [832, 256] on p "**********" at bounding box center [718, 274] width 329 height 53
drag, startPoint x: 705, startPoint y: 293, endPoint x: 721, endPoint y: 270, distance: 28.1
click at [705, 293] on p "**********" at bounding box center [718, 274] width 329 height 53
click at [803, 256] on p "**********" at bounding box center [718, 274] width 329 height 53
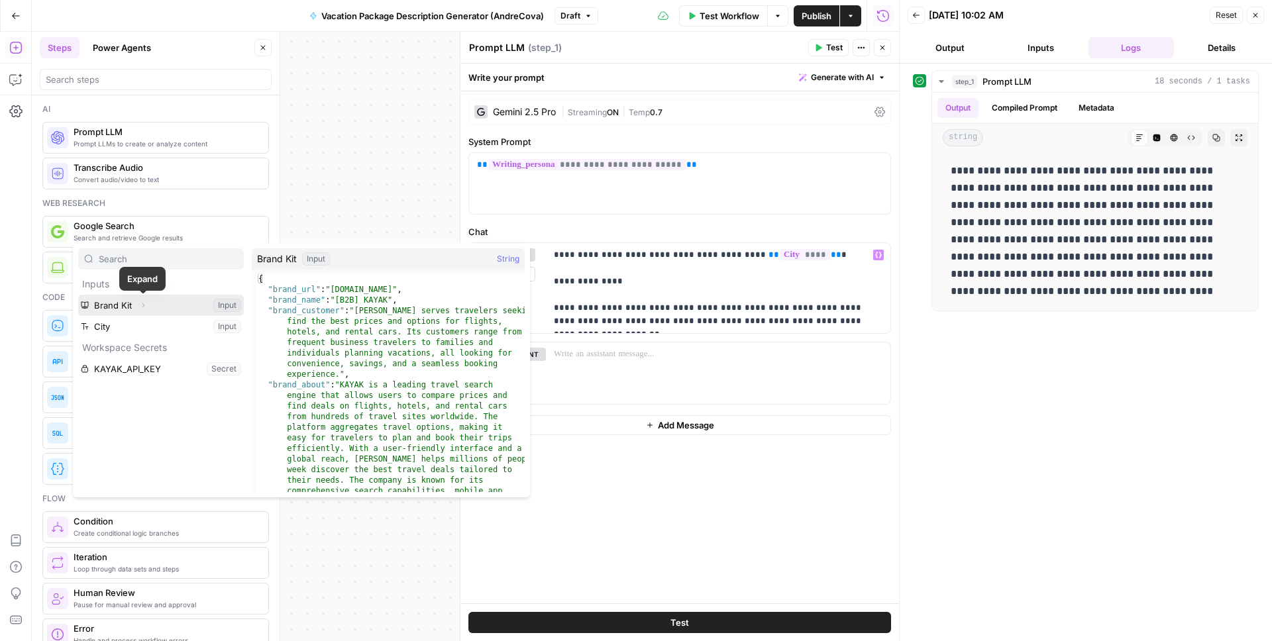
click at [142, 307] on icon "button" at bounding box center [143, 305] width 3 height 5
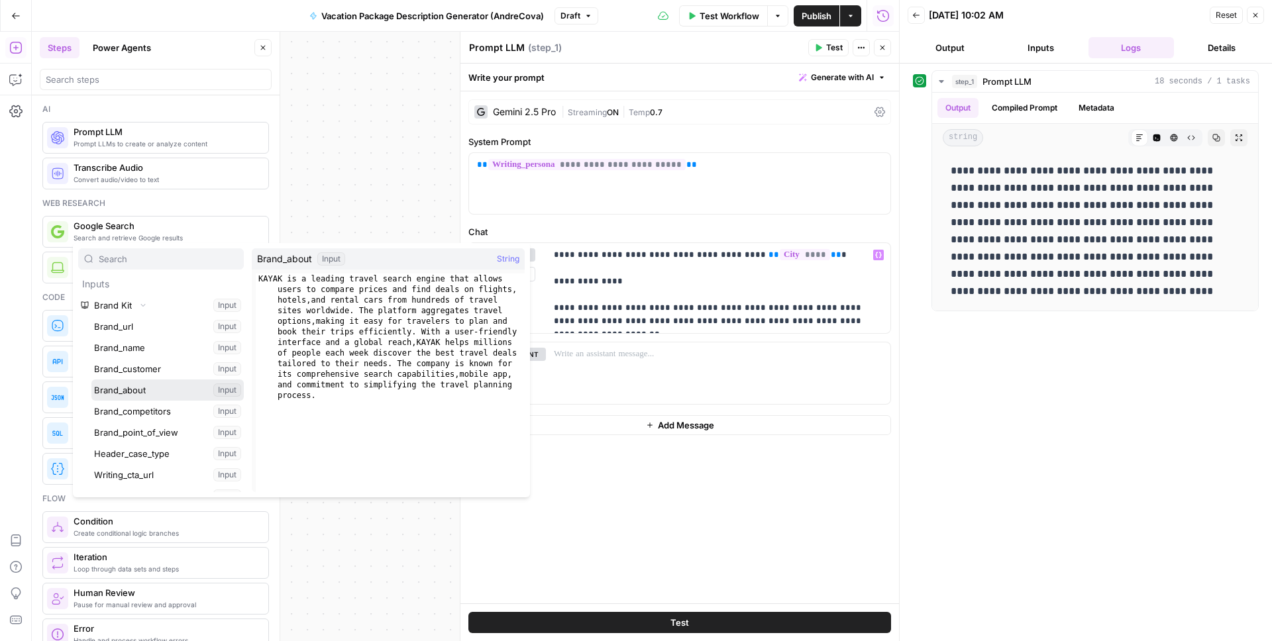
click at [162, 391] on button "Select variable Brand_about" at bounding box center [167, 390] width 152 height 21
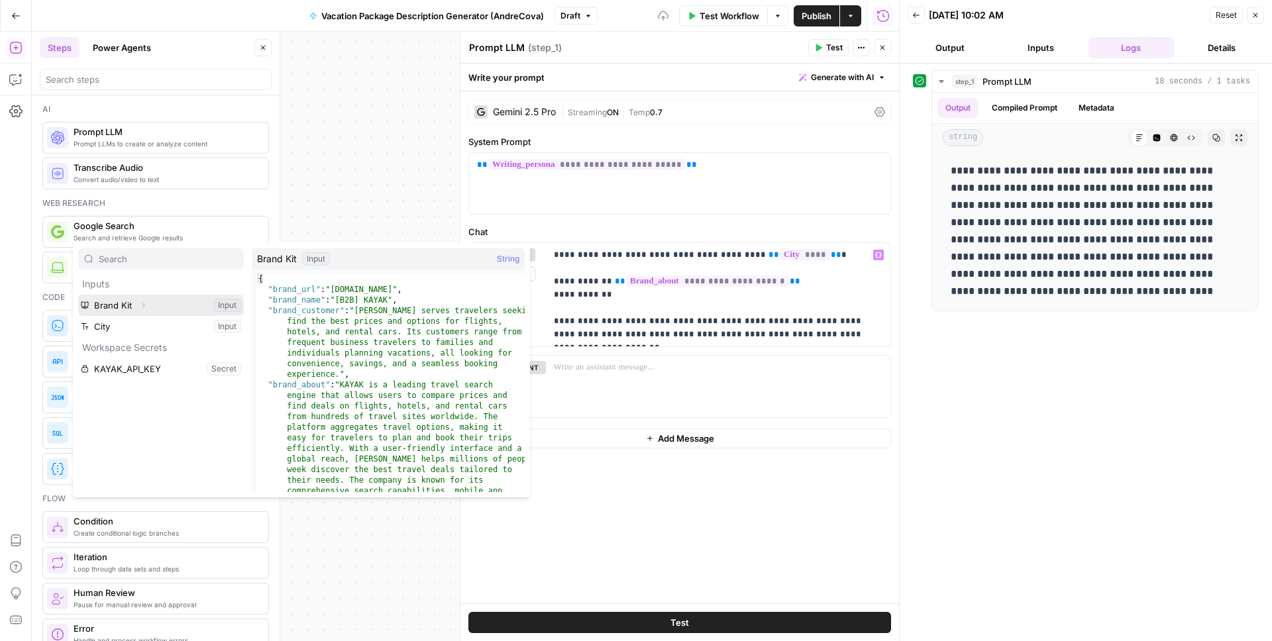
click at [139, 302] on icon "button" at bounding box center [143, 305] width 8 height 8
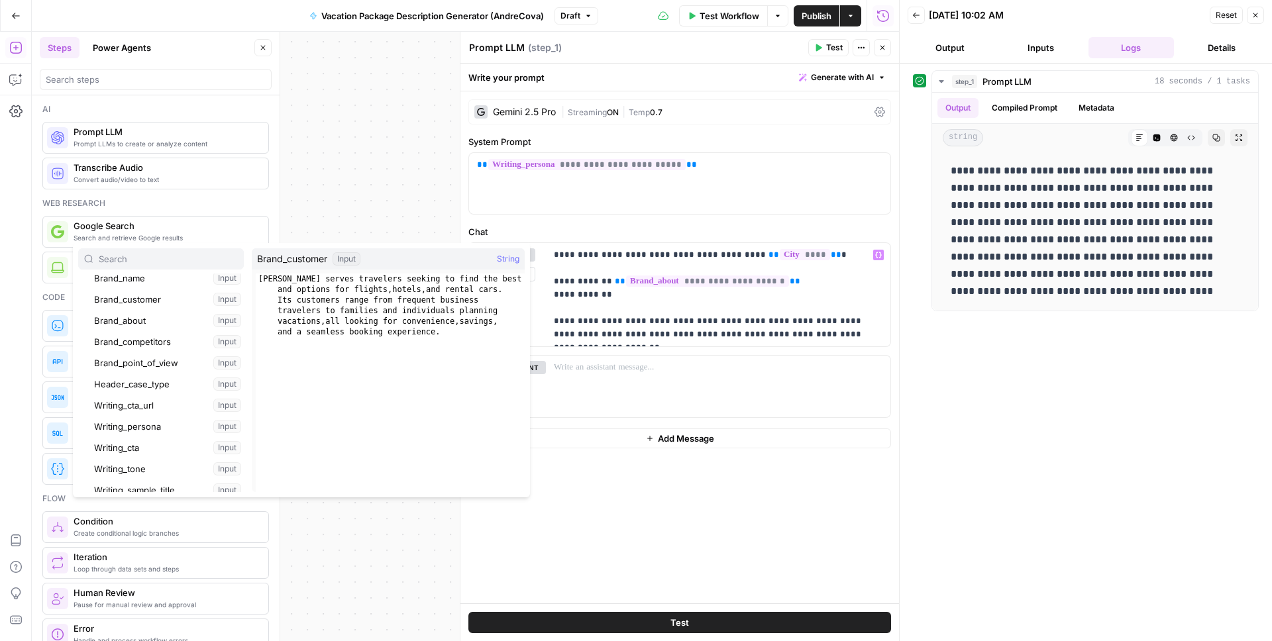
scroll to position [72, 0]
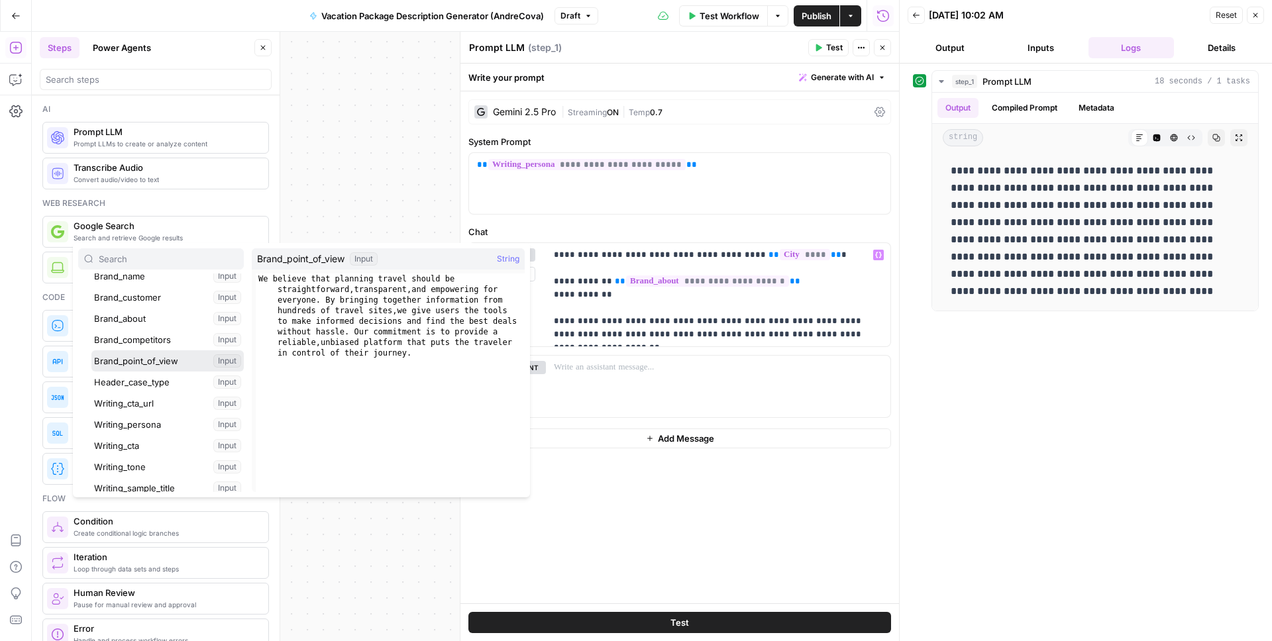
click at [174, 359] on button "Select variable Brand_point_of_view" at bounding box center [167, 360] width 152 height 21
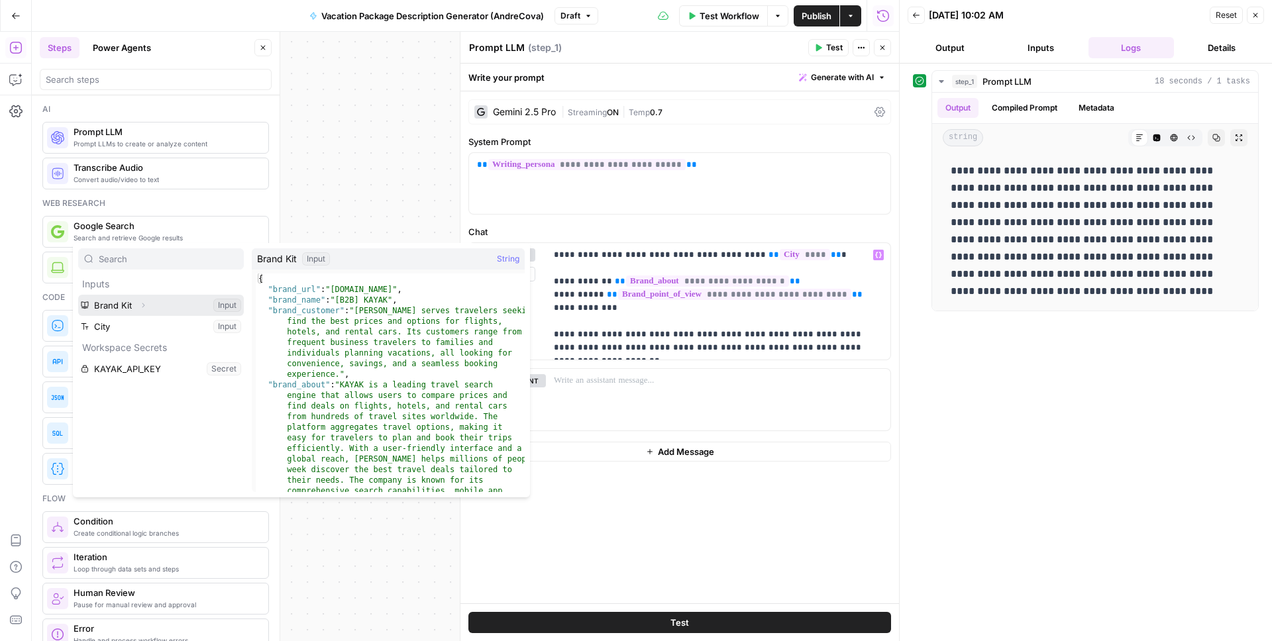
click at [139, 307] on icon "button" at bounding box center [143, 305] width 8 height 8
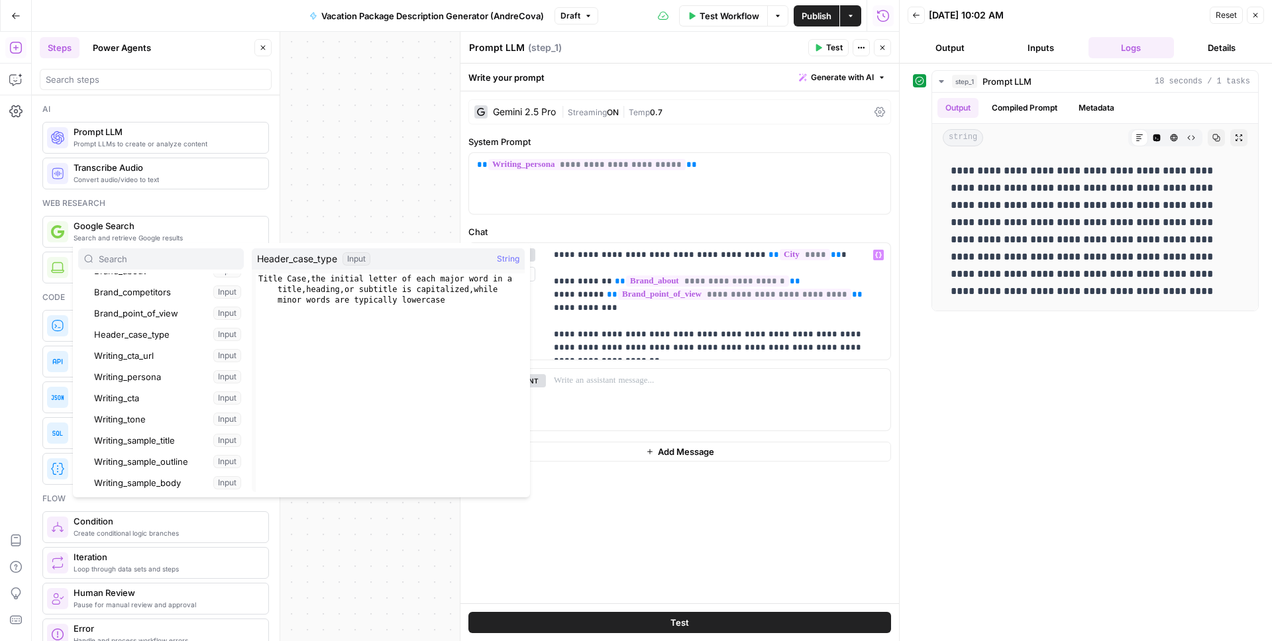
scroll to position [146, 0]
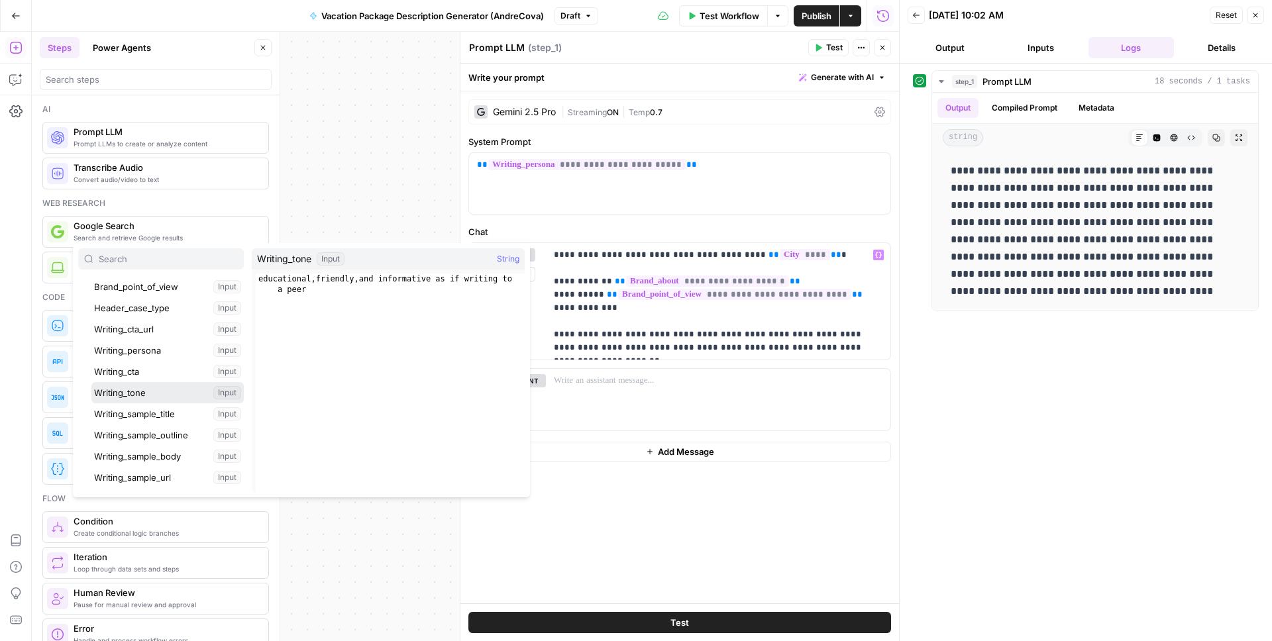
click at [141, 393] on button "Select variable Writing_tone" at bounding box center [167, 392] width 152 height 21
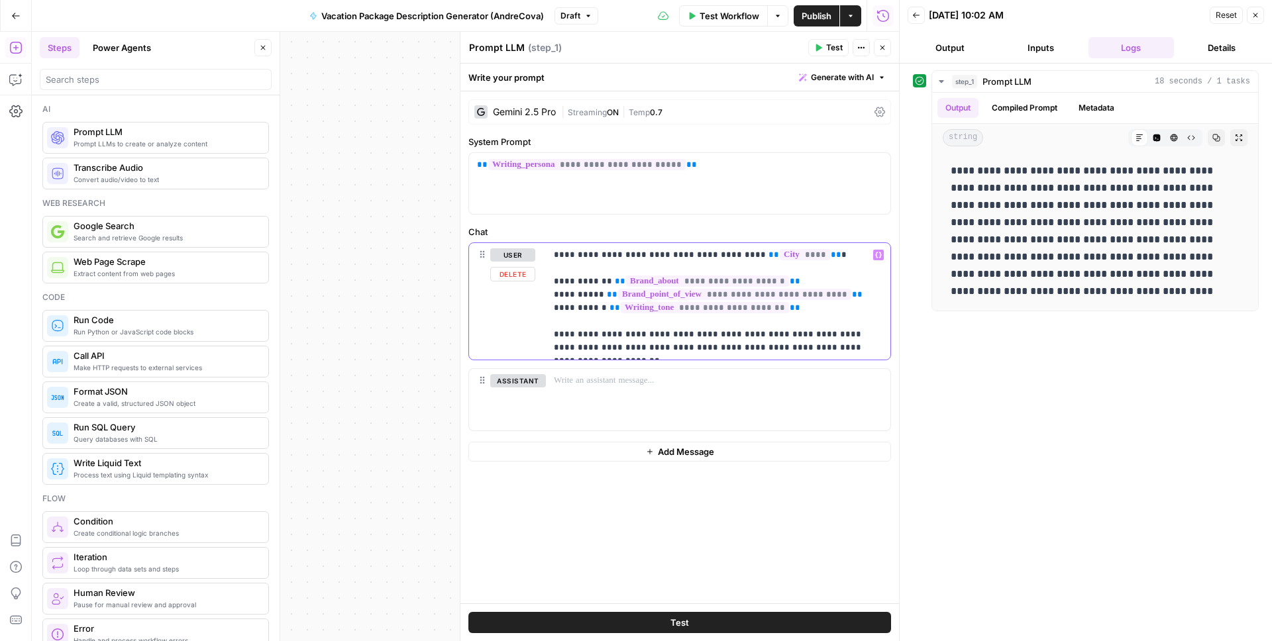
click at [862, 346] on p "**********" at bounding box center [718, 301] width 329 height 106
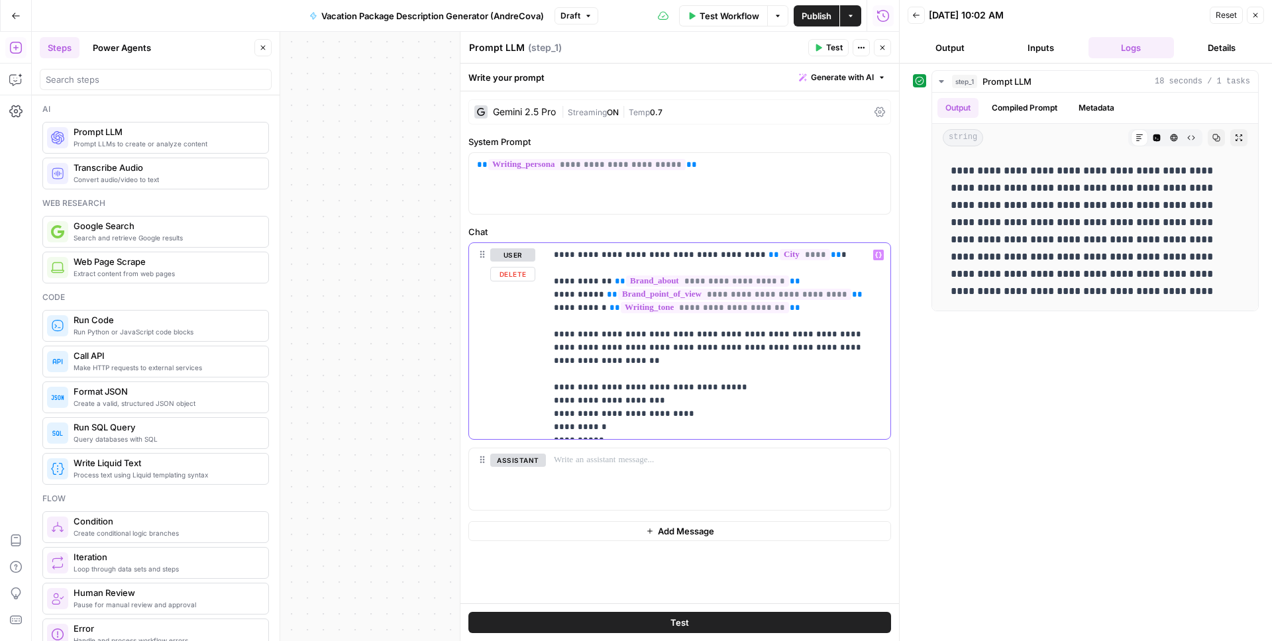
click at [615, 403] on p "**********" at bounding box center [718, 340] width 329 height 185
drag, startPoint x: 605, startPoint y: 384, endPoint x: 642, endPoint y: 372, distance: 39.6
click at [605, 384] on p "**********" at bounding box center [718, 347] width 329 height 199
click at [612, 437] on p "**********" at bounding box center [718, 354] width 329 height 212
click at [822, 50] on button "Test" at bounding box center [828, 47] width 40 height 17
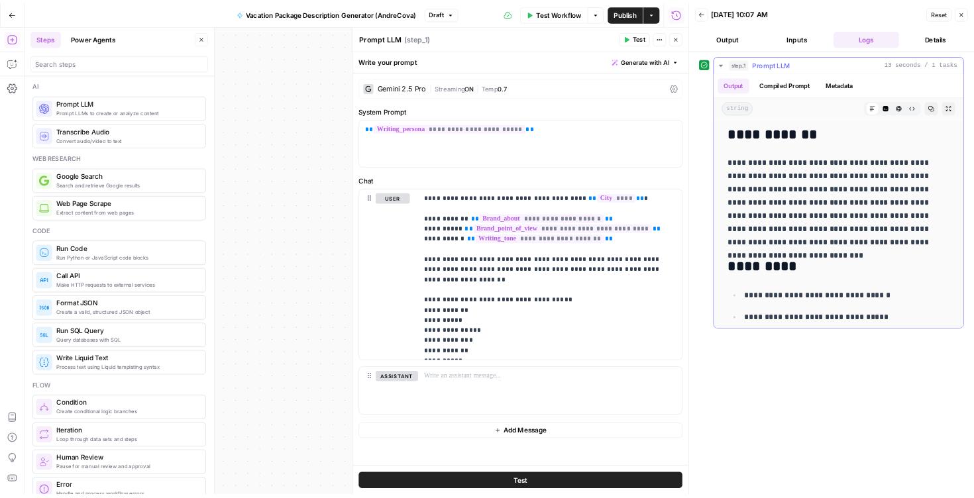
scroll to position [109, 0]
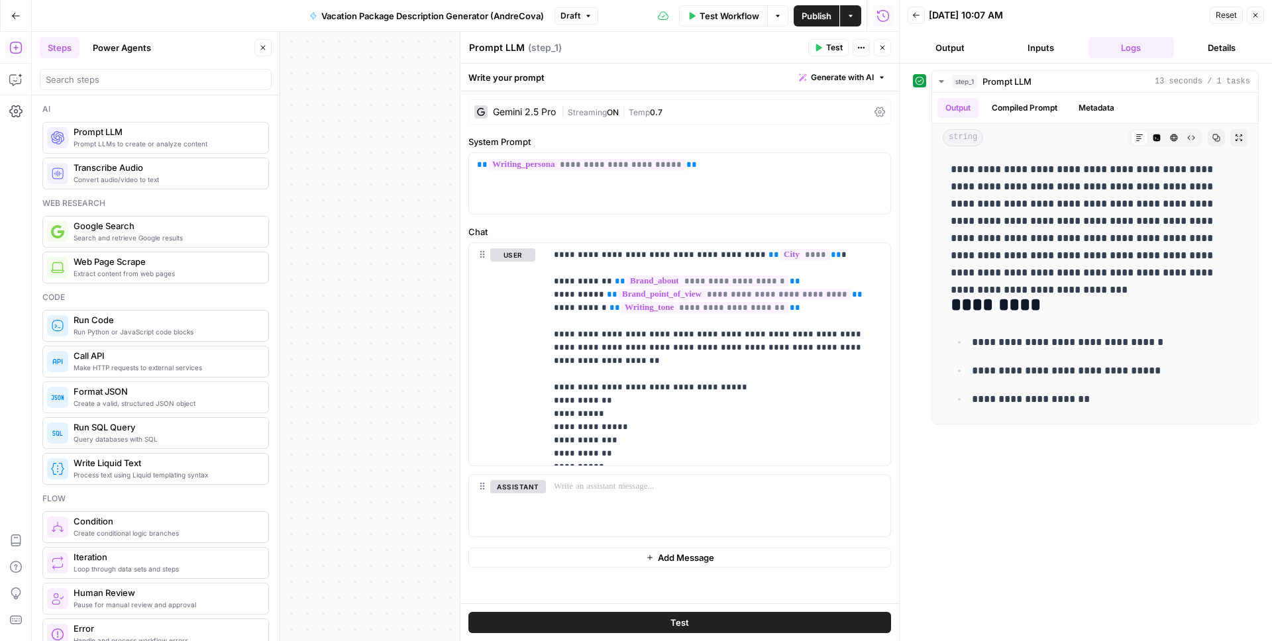
click at [817, 13] on span "Publish" at bounding box center [816, 15] width 30 height 13
click at [440, 304] on div "**********" at bounding box center [465, 336] width 867 height 609
click at [1254, 25] on div "Reset Close" at bounding box center [1236, 15] width 54 height 20
click at [1258, 18] on icon "button" at bounding box center [1255, 15] width 8 height 8
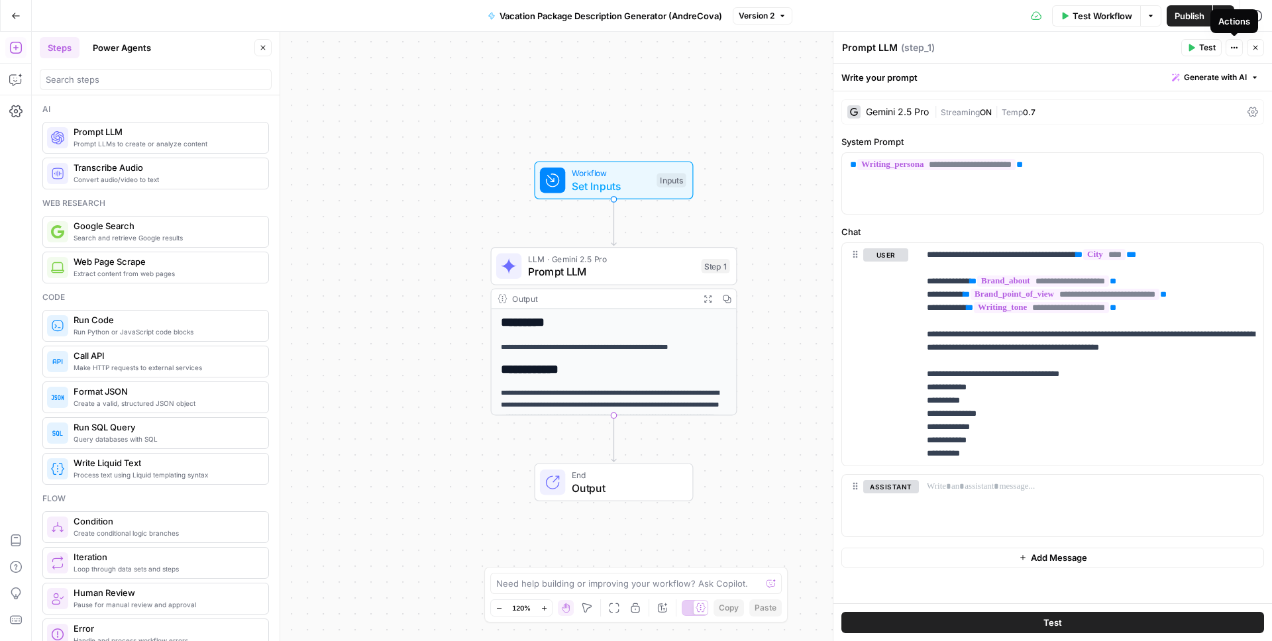
click at [1253, 54] on button "Close" at bounding box center [1255, 47] width 17 height 17
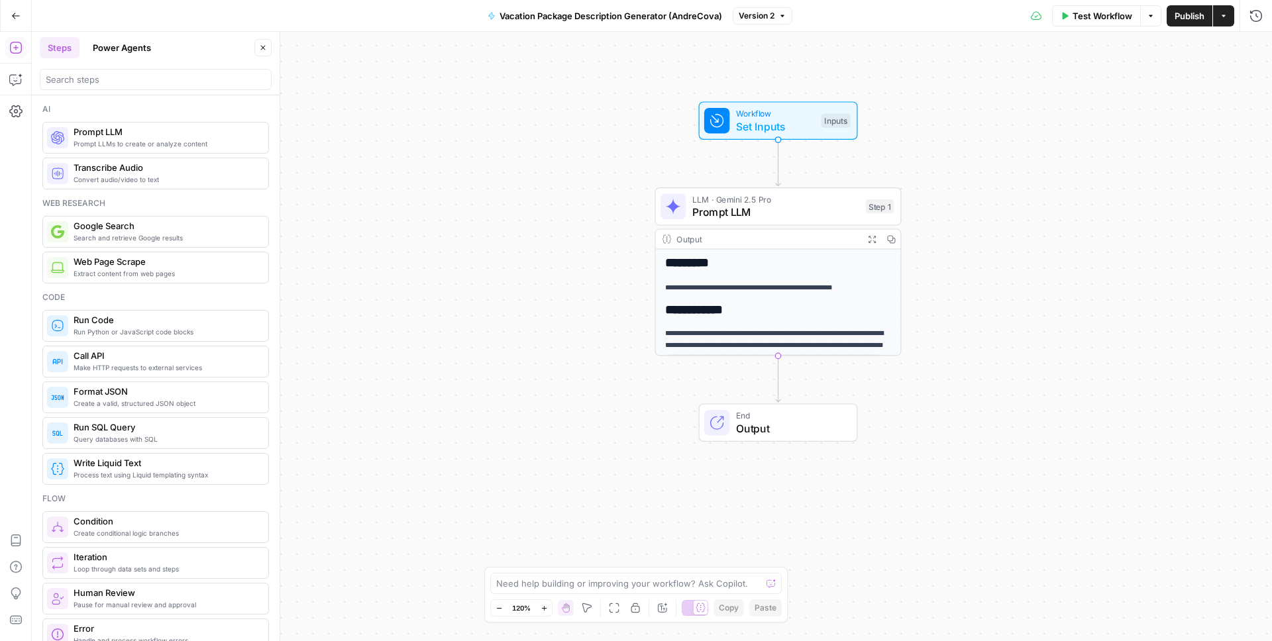
drag, startPoint x: 886, startPoint y: 177, endPoint x: 1048, endPoint y: 115, distance: 173.2
click at [1048, 115] on div "**********" at bounding box center [652, 336] width 1240 height 609
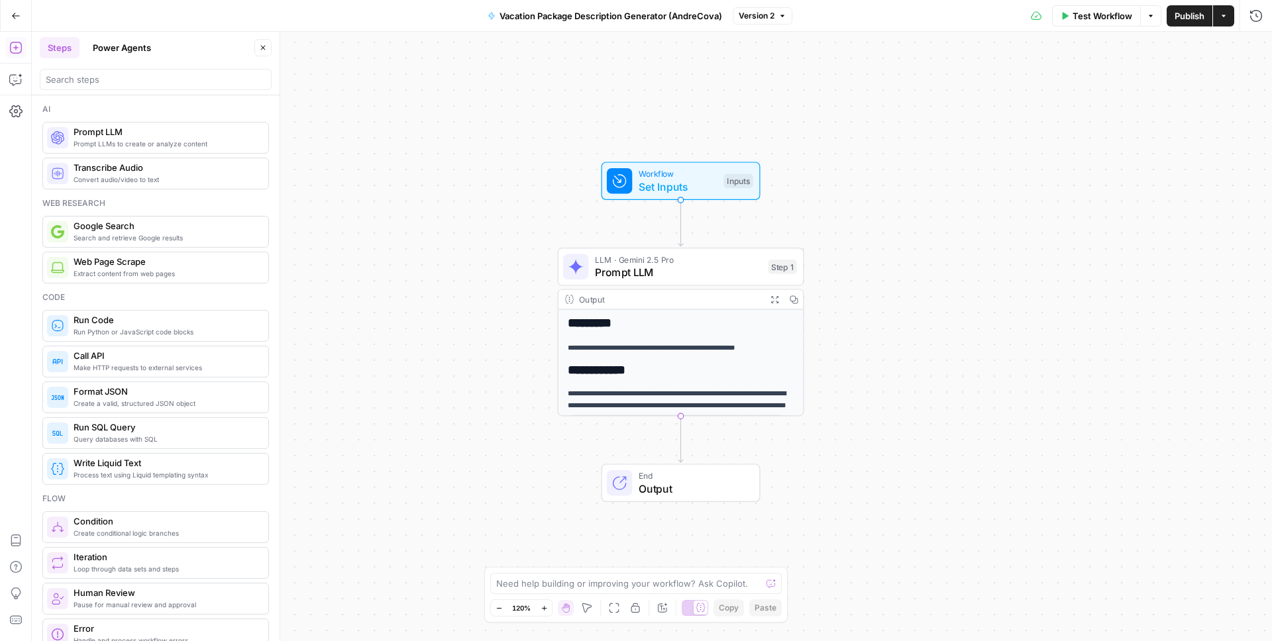
drag, startPoint x: 988, startPoint y: 161, endPoint x: 891, endPoint y: 196, distance: 103.5
click at [891, 196] on div "**********" at bounding box center [652, 336] width 1240 height 609
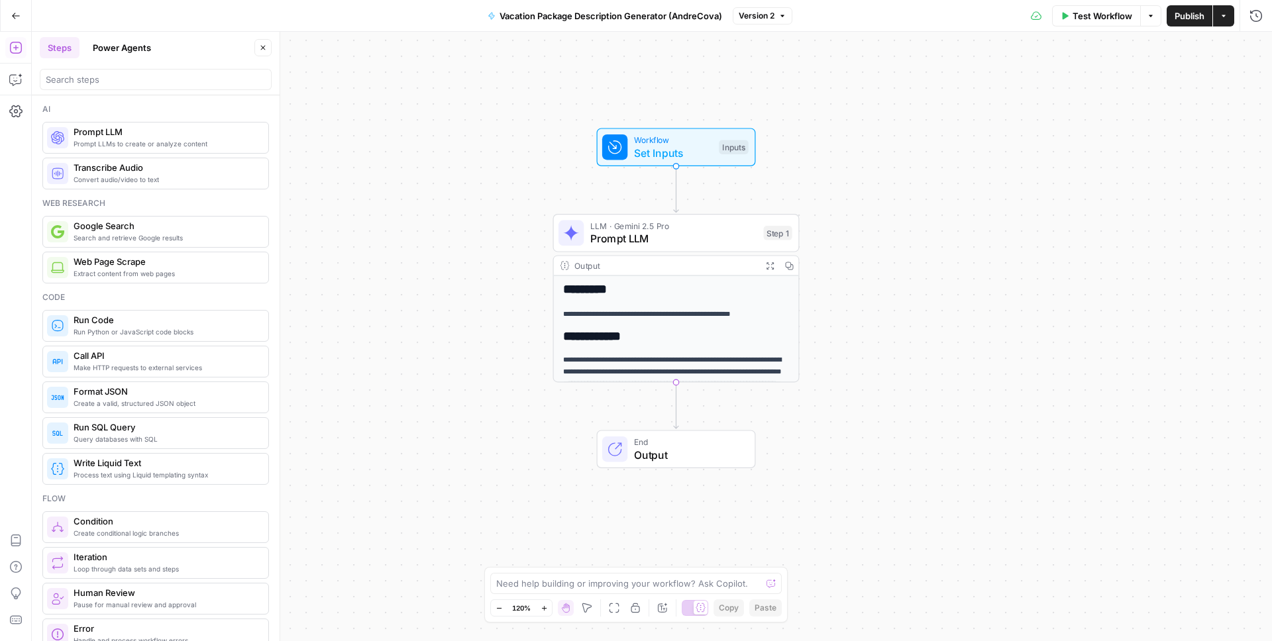
drag, startPoint x: 929, startPoint y: 360, endPoint x: 925, endPoint y: 326, distance: 34.1
click at [925, 326] on div "**********" at bounding box center [652, 336] width 1240 height 609
